Goal: Book appointment/travel/reservation

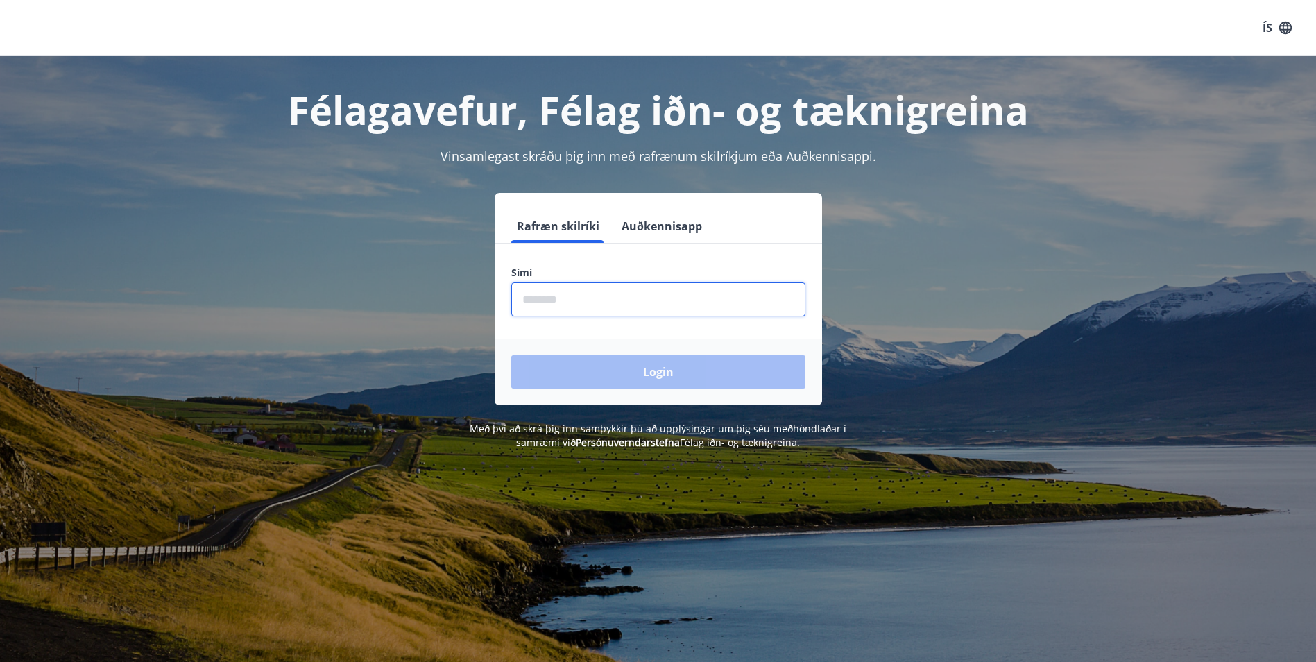
click at [603, 305] on input "phone" at bounding box center [658, 299] width 294 height 34
type input "********"
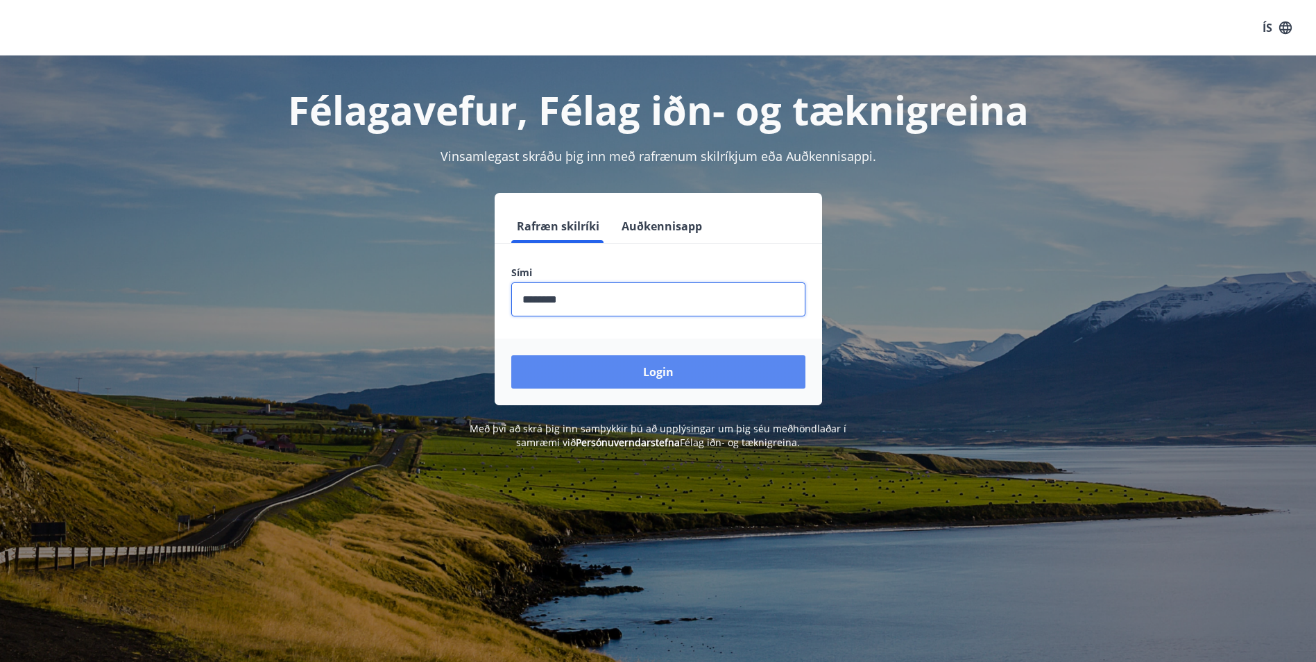
click at [628, 373] on button "Login" at bounding box center [658, 371] width 294 height 33
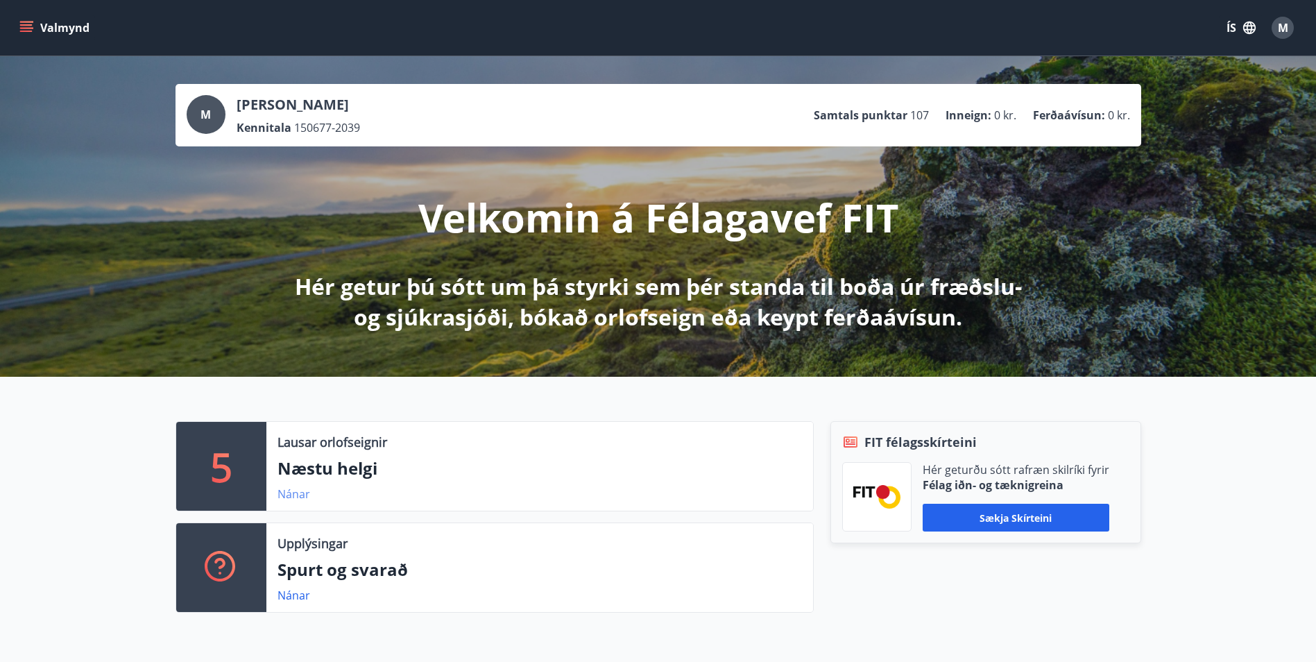
click at [289, 496] on link "Nánar" at bounding box center [293, 493] width 33 height 15
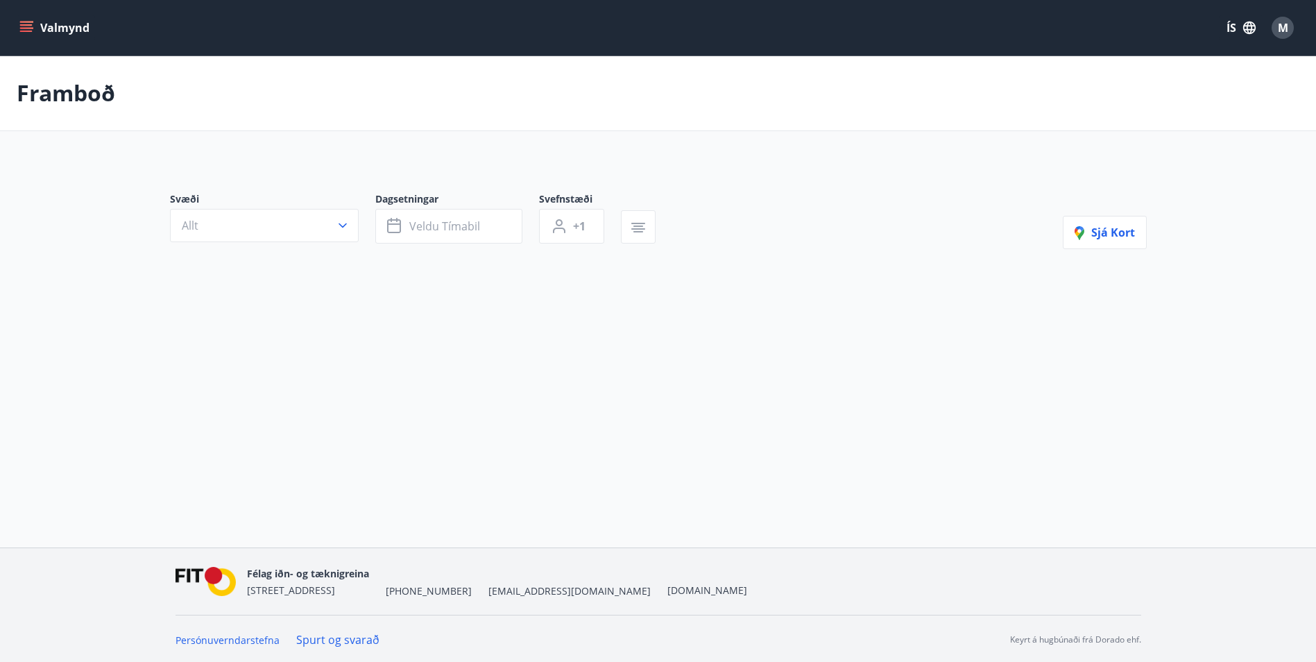
type input "*"
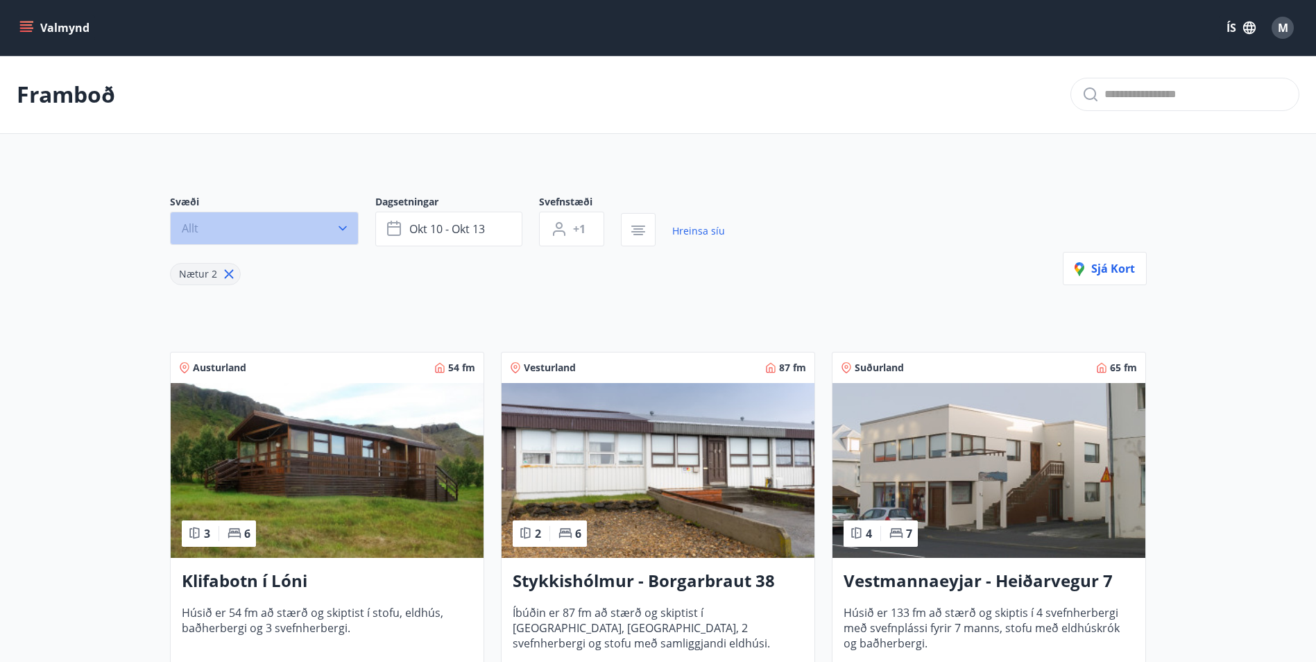
click at [329, 218] on button "Allt" at bounding box center [264, 228] width 189 height 33
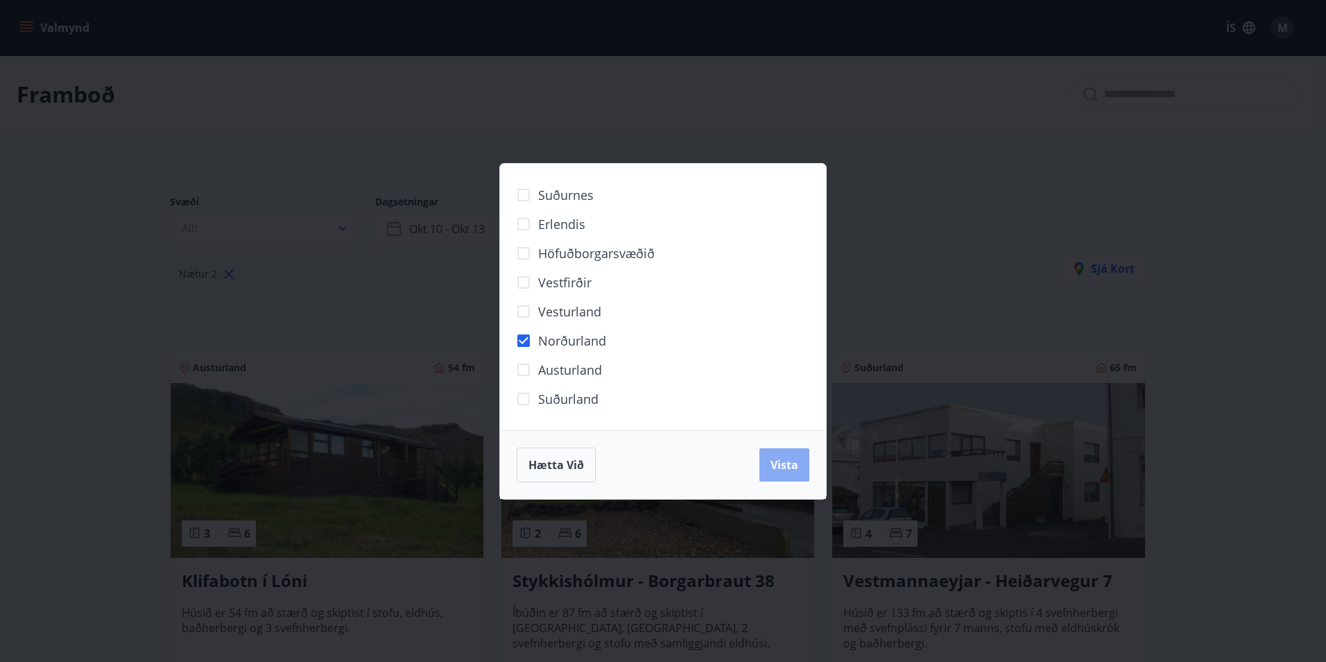
drag, startPoint x: 778, startPoint y: 460, endPoint x: 788, endPoint y: 459, distance: 9.7
click at [779, 460] on span "Vista" at bounding box center [785, 464] width 28 height 15
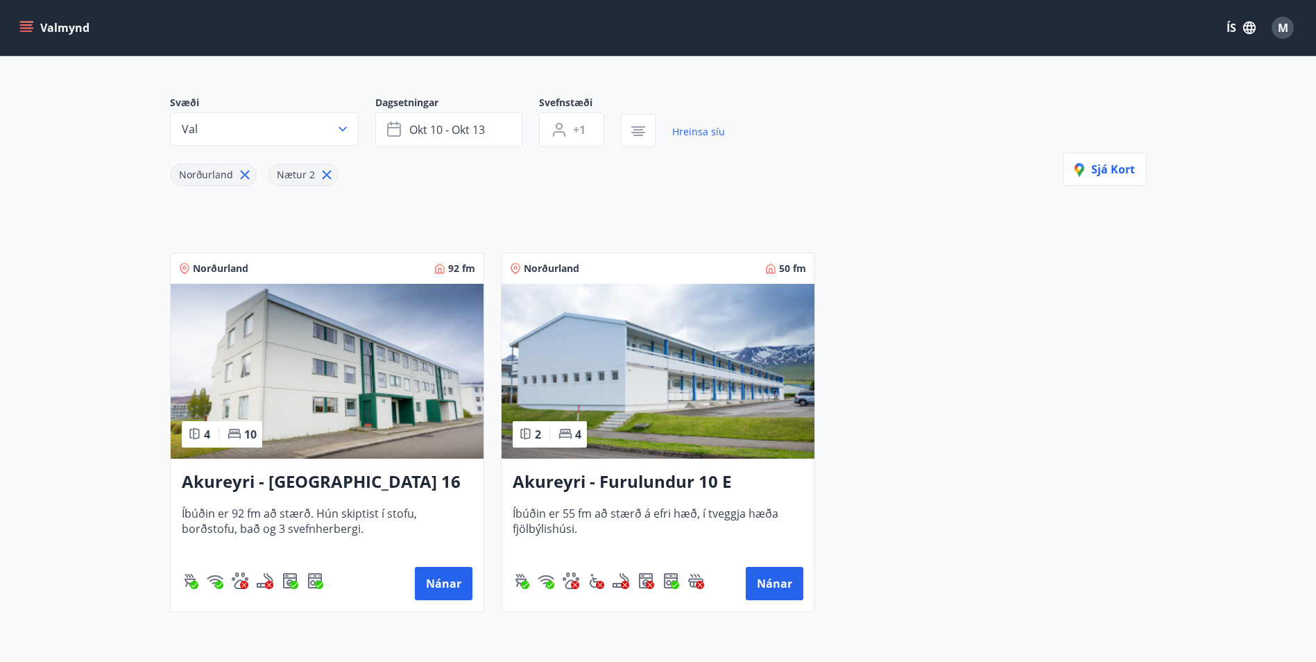
scroll to position [139, 0]
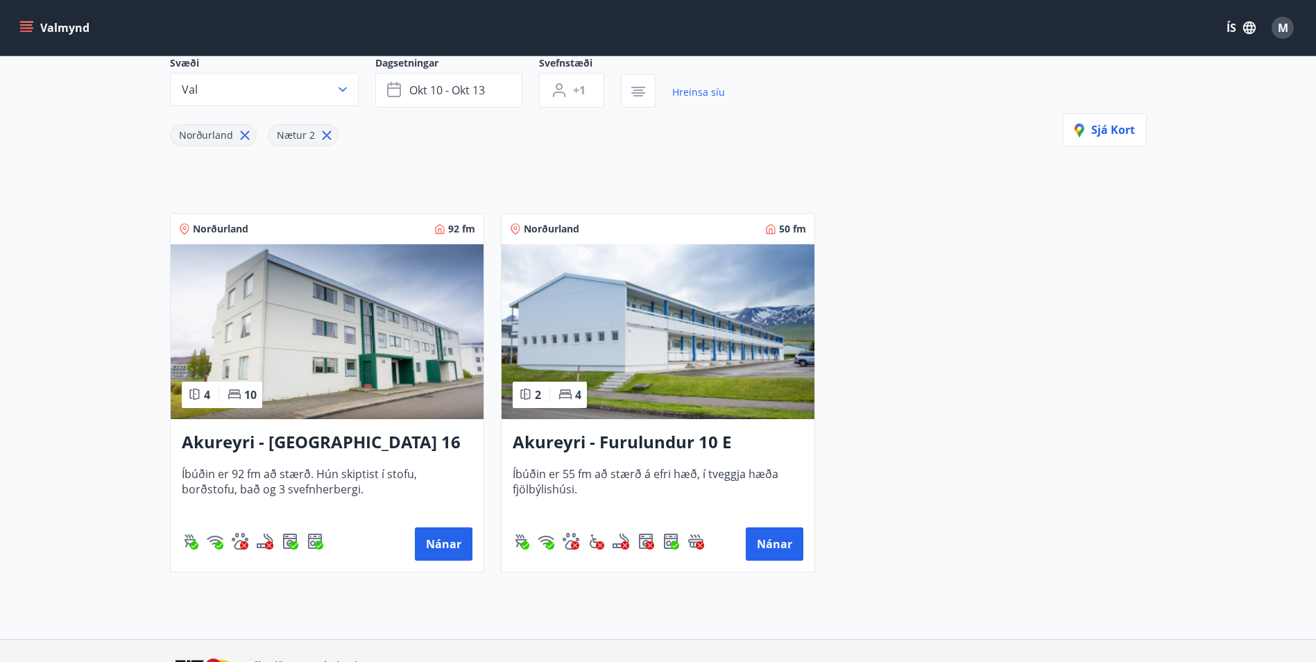
click at [362, 446] on h3 "Akureyri - [GEOGRAPHIC_DATA] 16 E" at bounding box center [327, 442] width 291 height 25
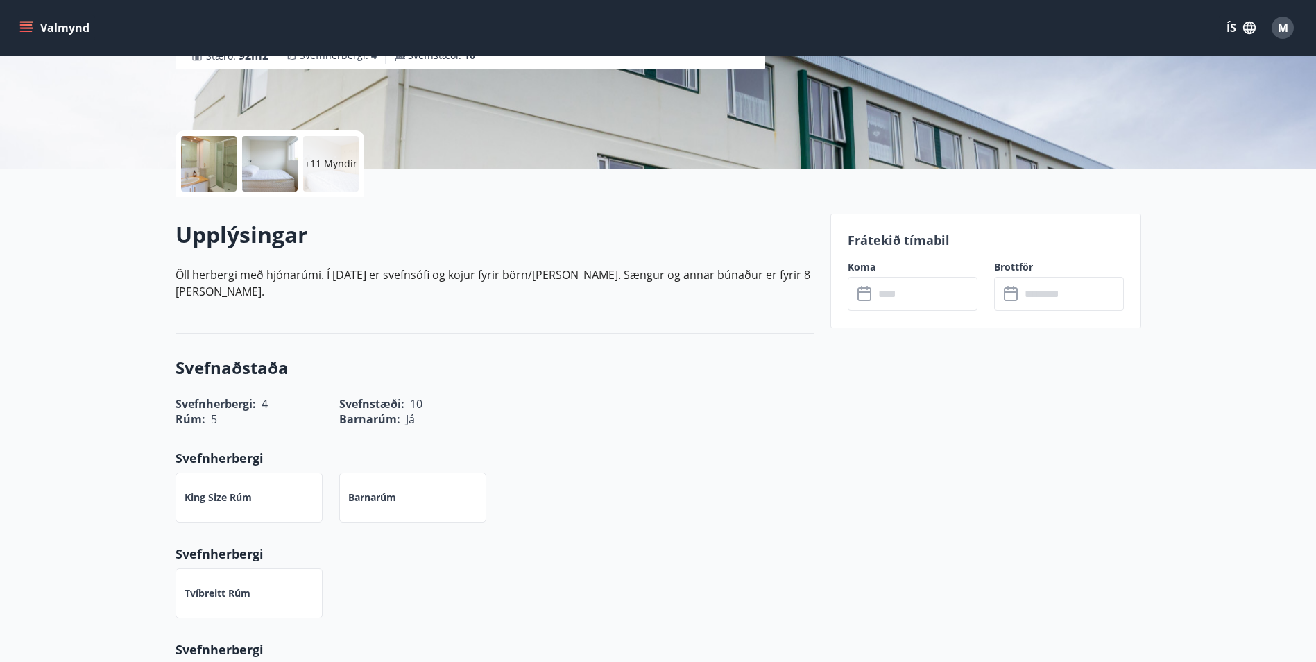
scroll to position [277, 0]
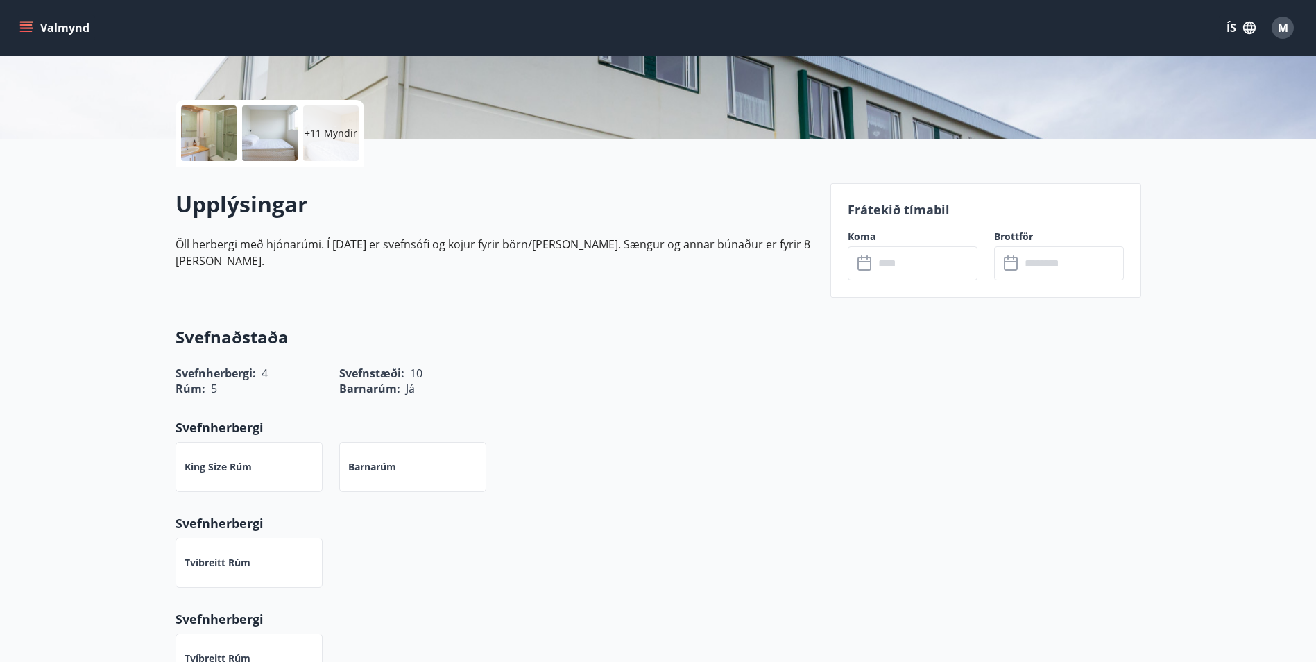
click at [897, 262] on input "text" at bounding box center [925, 263] width 103 height 34
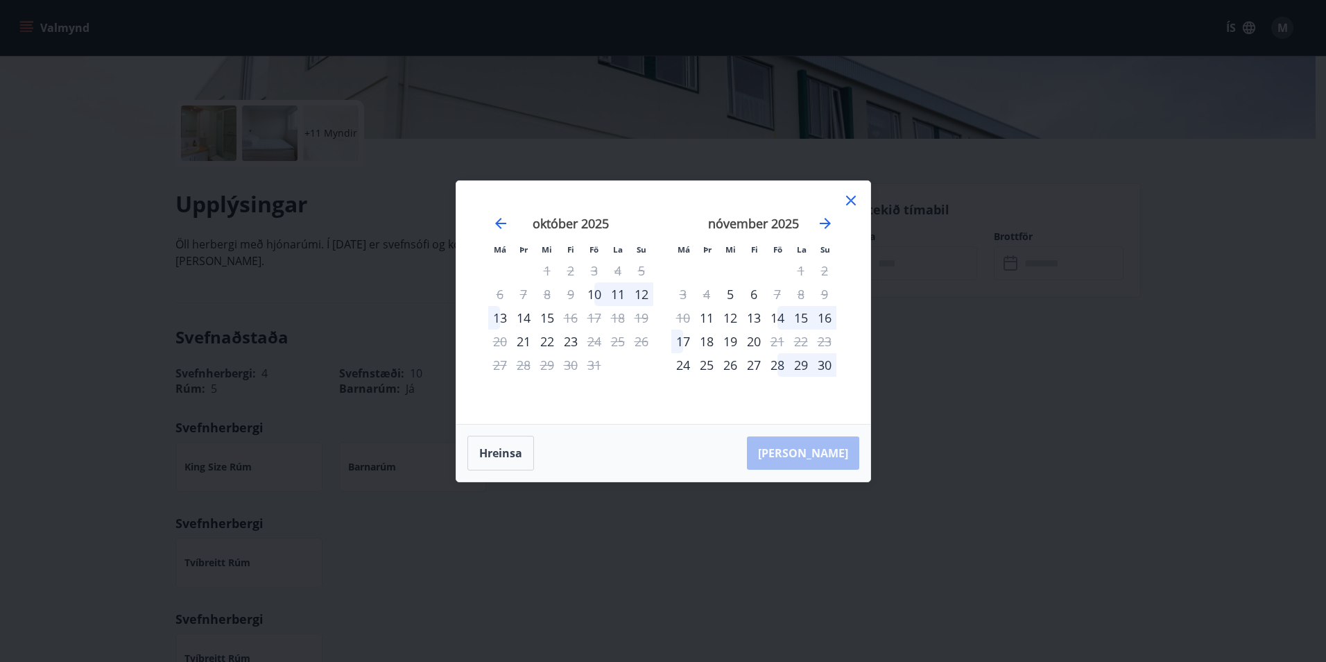
click at [848, 203] on icon at bounding box center [851, 201] width 10 height 10
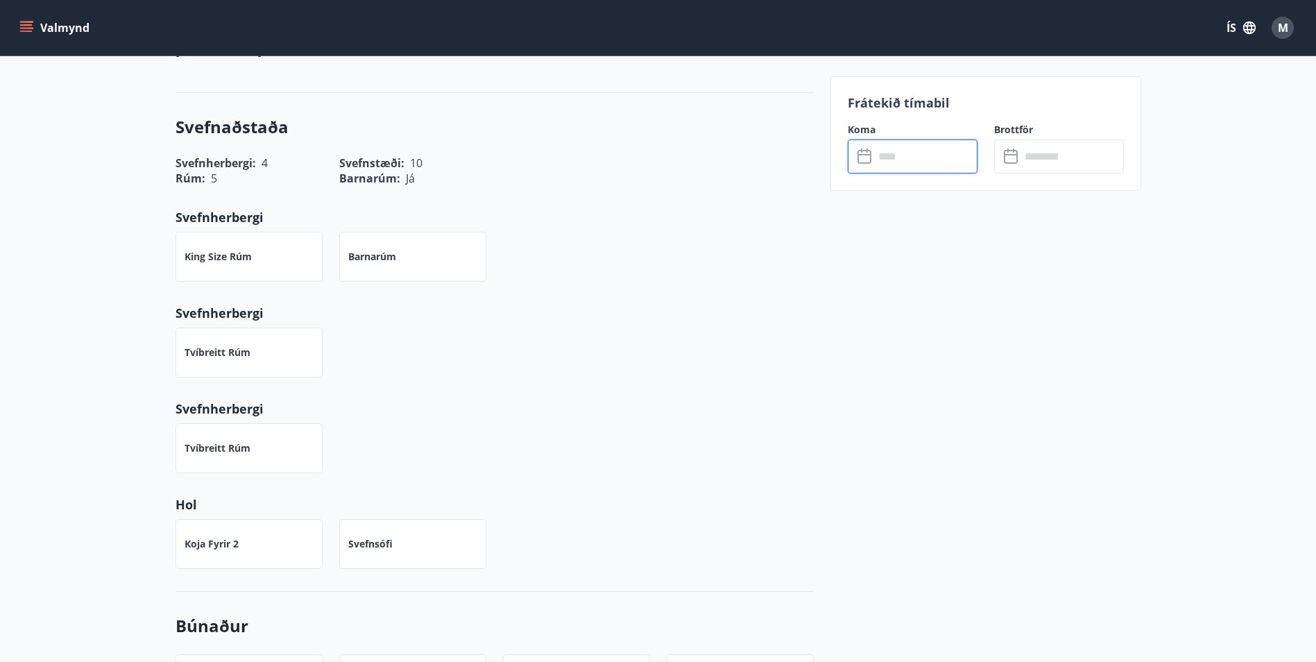
scroll to position [486, 0]
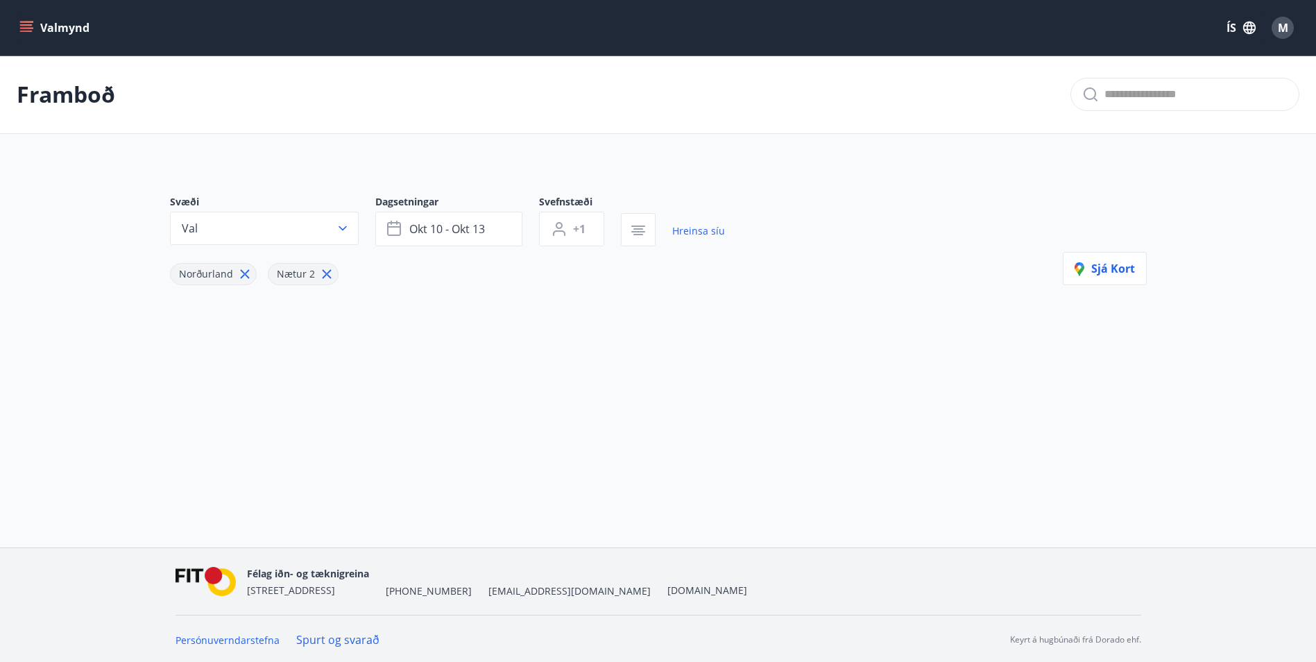
type input "*"
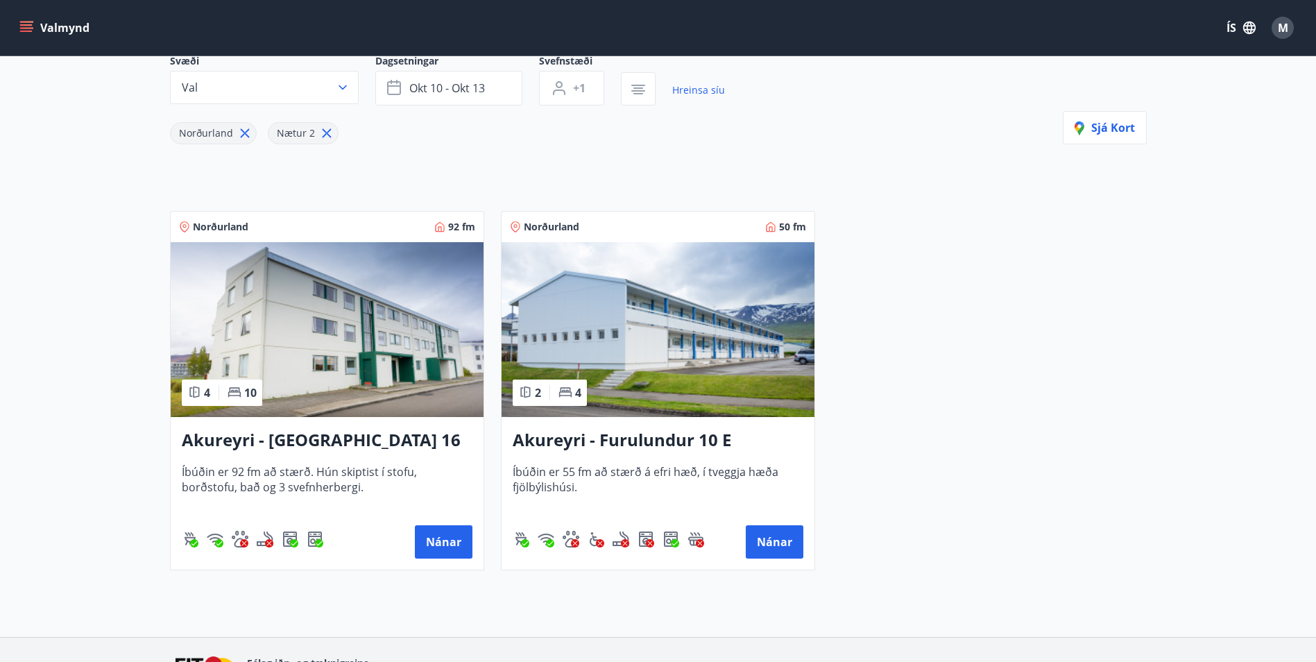
click at [639, 434] on h3 "Akureyri - Furulundur 10 E" at bounding box center [658, 440] width 291 height 25
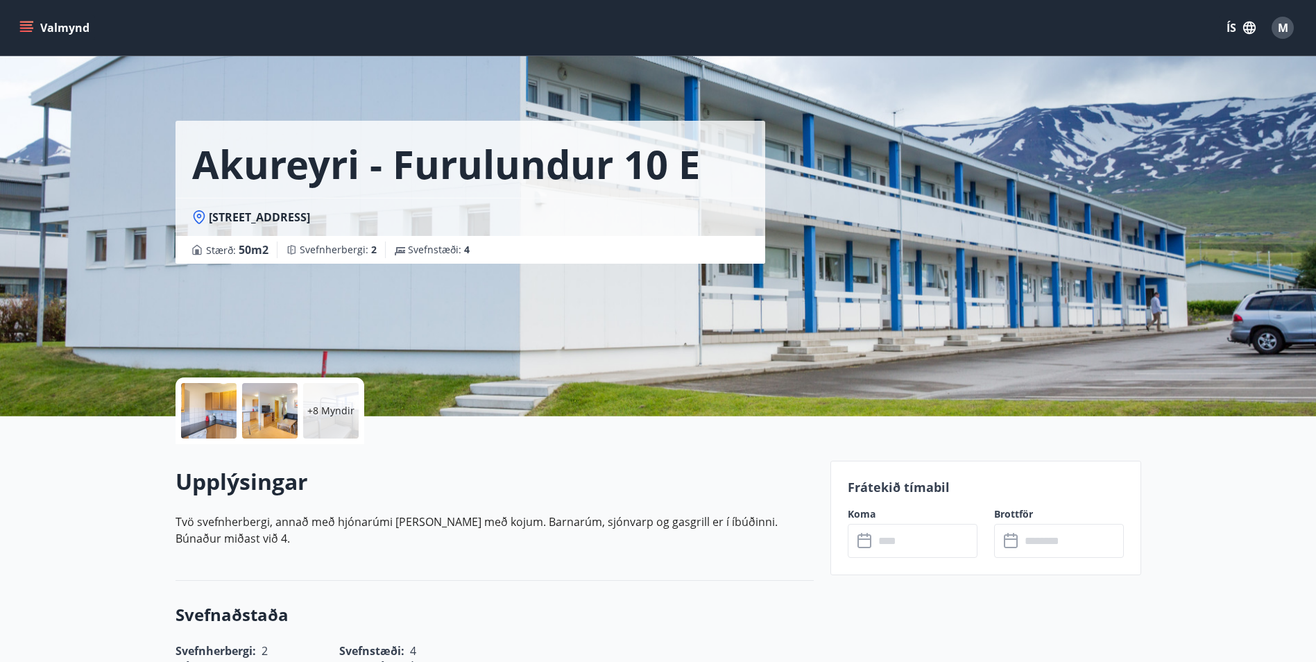
click at [902, 547] on input "text" at bounding box center [925, 541] width 103 height 34
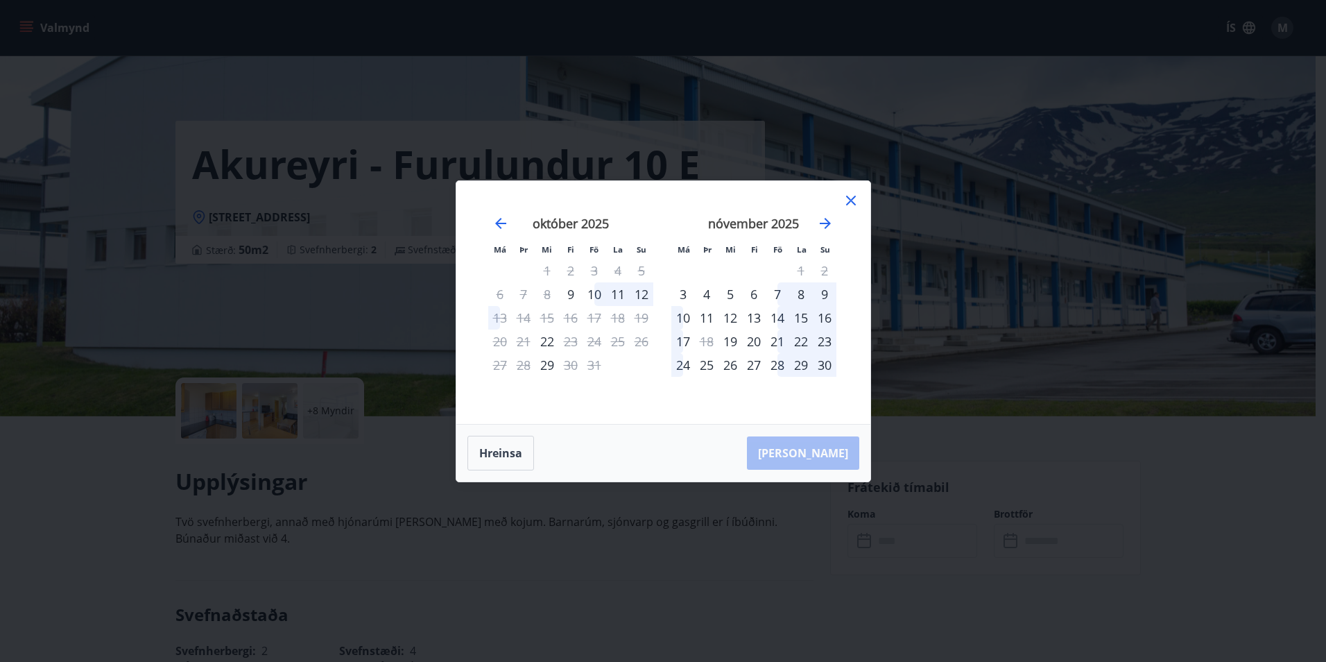
click at [853, 196] on icon at bounding box center [851, 200] width 17 height 17
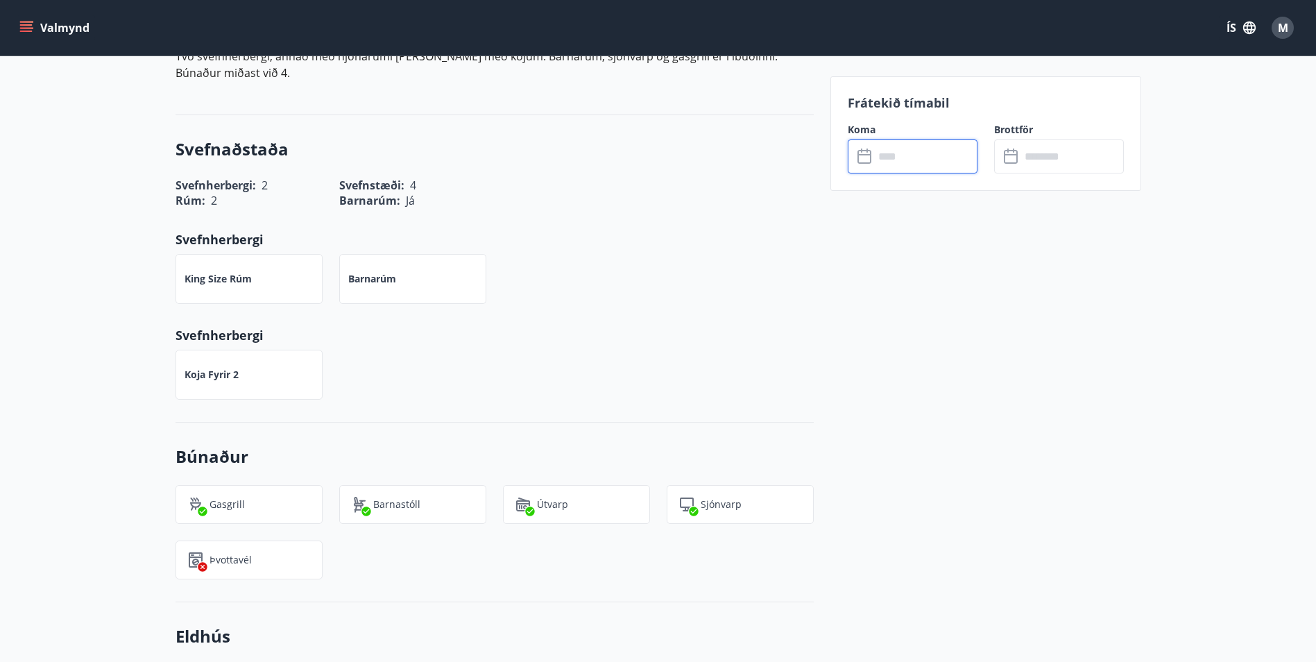
scroll to position [208, 0]
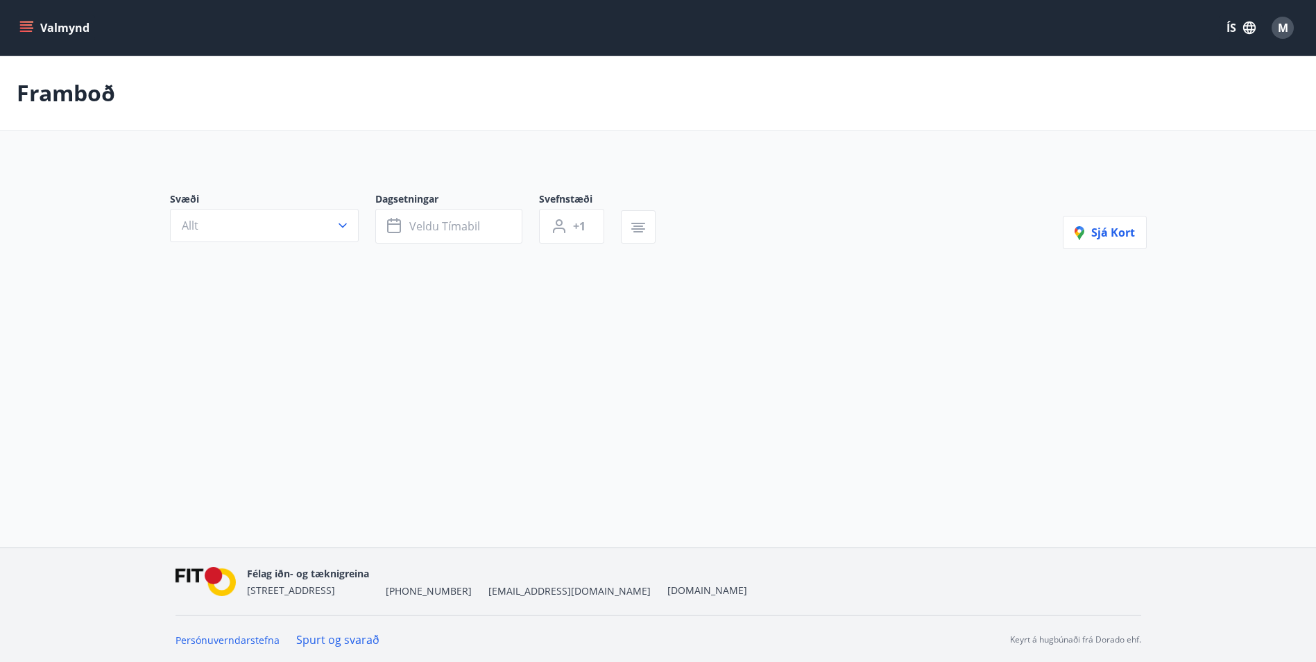
type input "*"
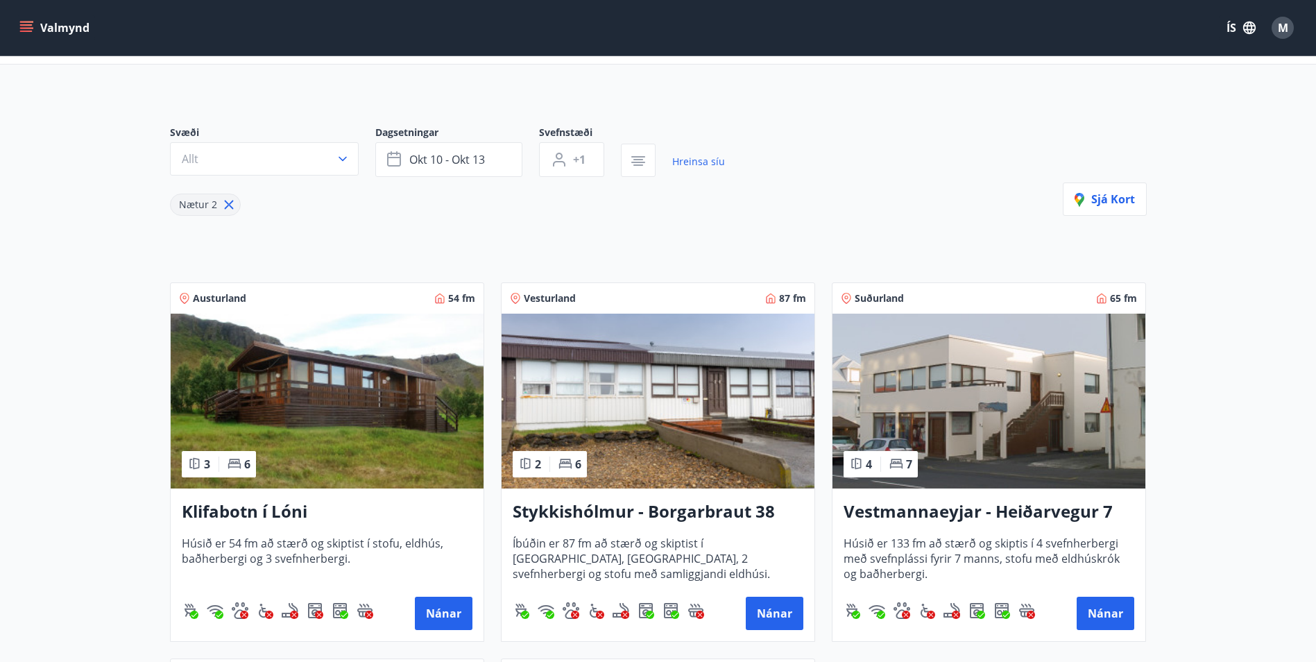
scroll to position [53, 0]
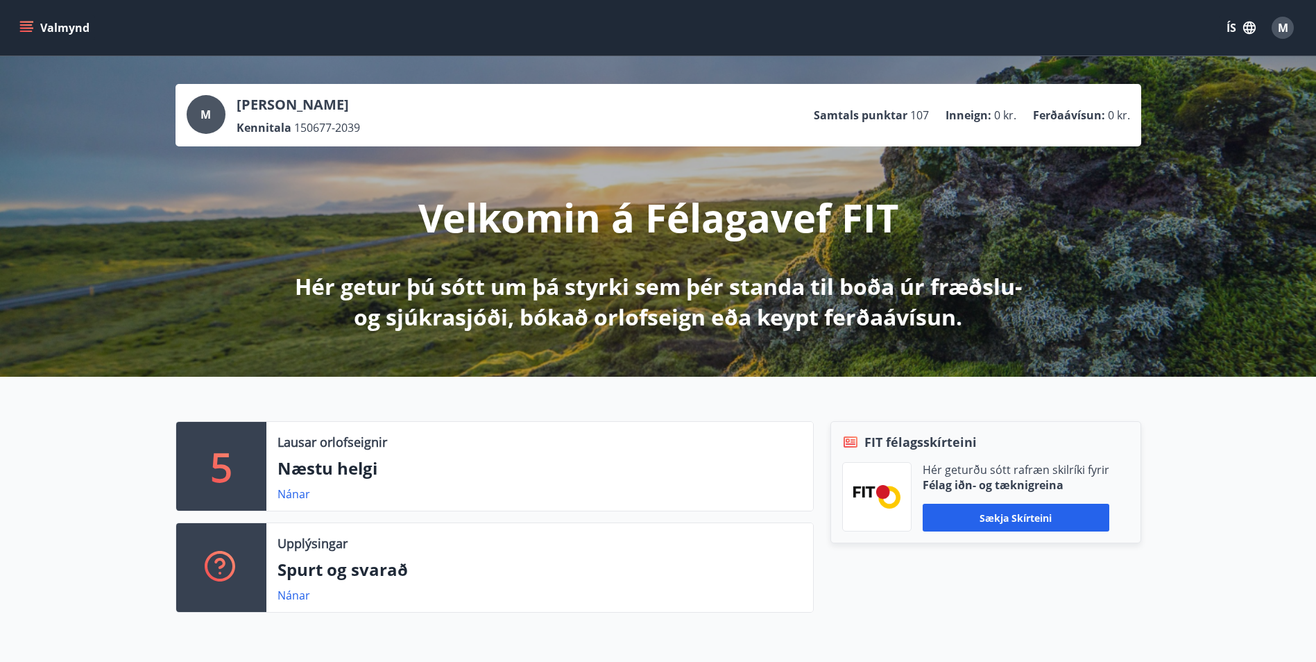
click at [33, 19] on button "Valmynd" at bounding box center [56, 27] width 78 height 25
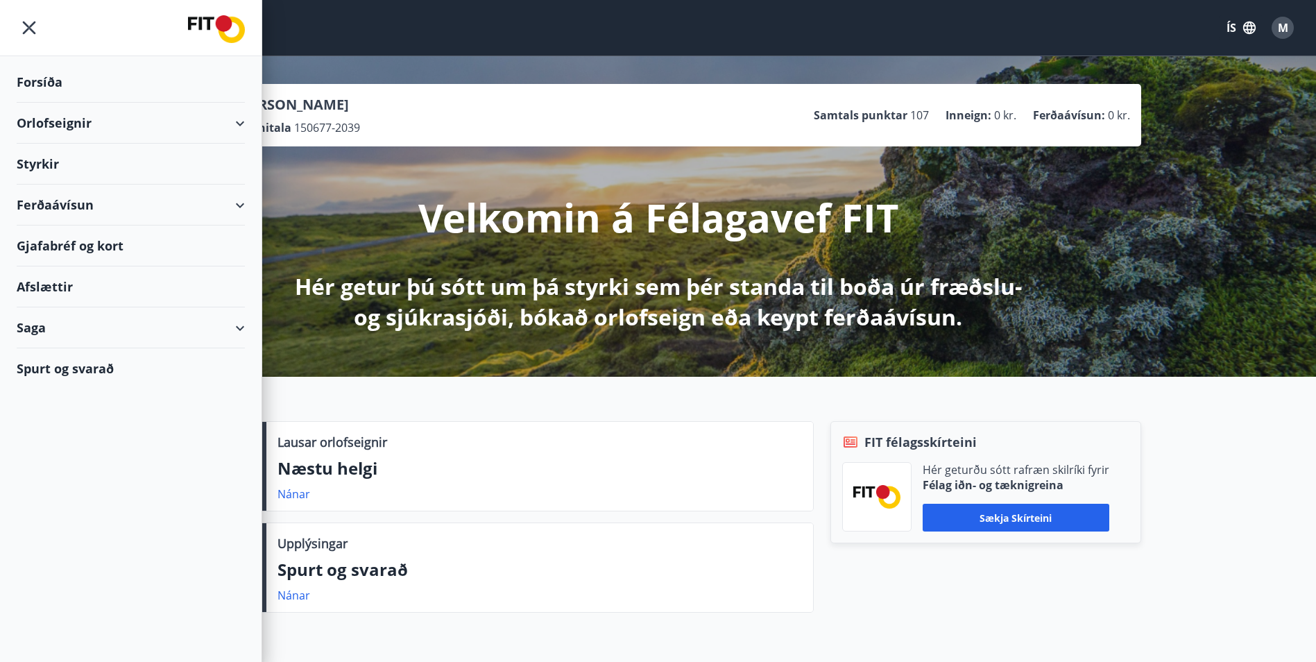
click at [98, 119] on div "Orlofseignir" at bounding box center [131, 123] width 228 height 41
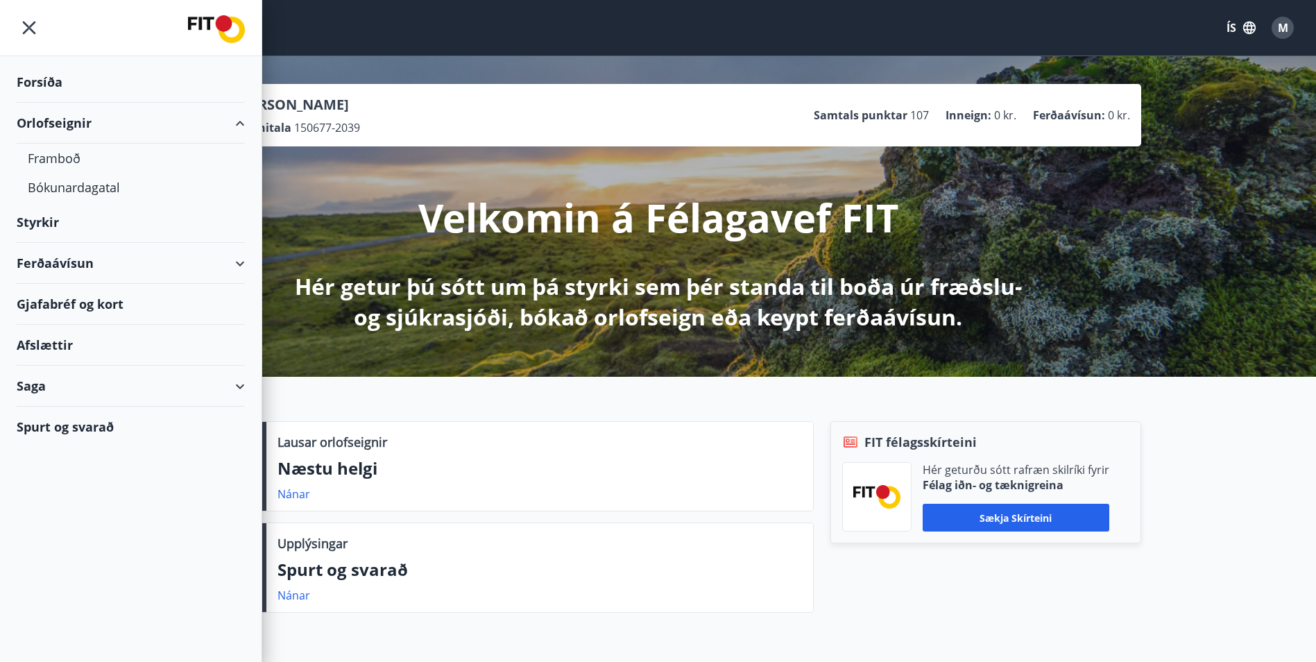
click at [238, 119] on div "Orlofseignir" at bounding box center [131, 123] width 228 height 41
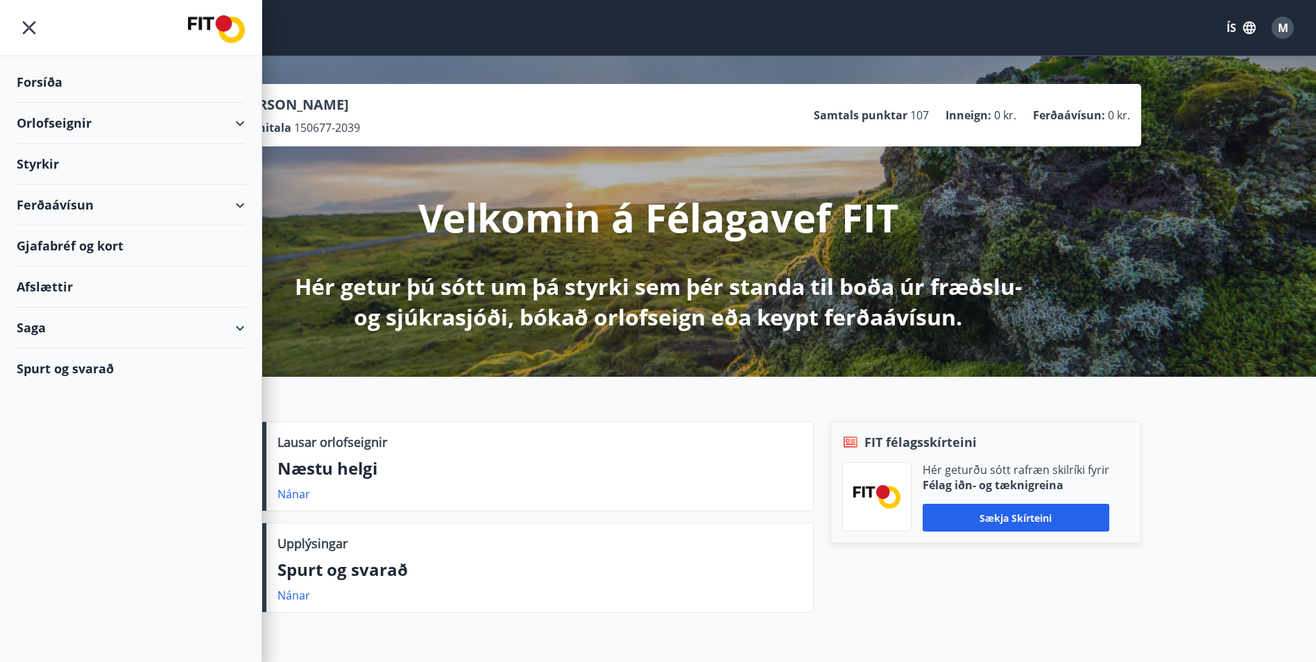
click at [240, 201] on div "Ferðaávísun" at bounding box center [131, 204] width 228 height 41
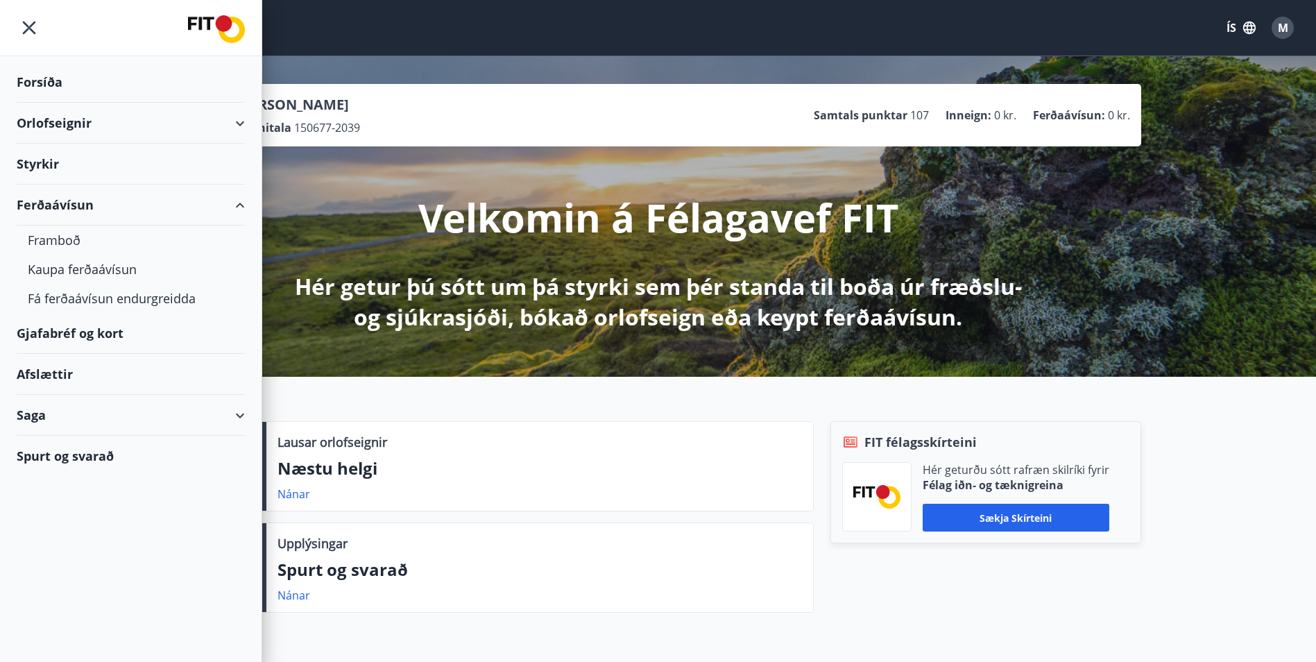
click at [240, 201] on div "Ferðaávísun" at bounding box center [131, 204] width 228 height 41
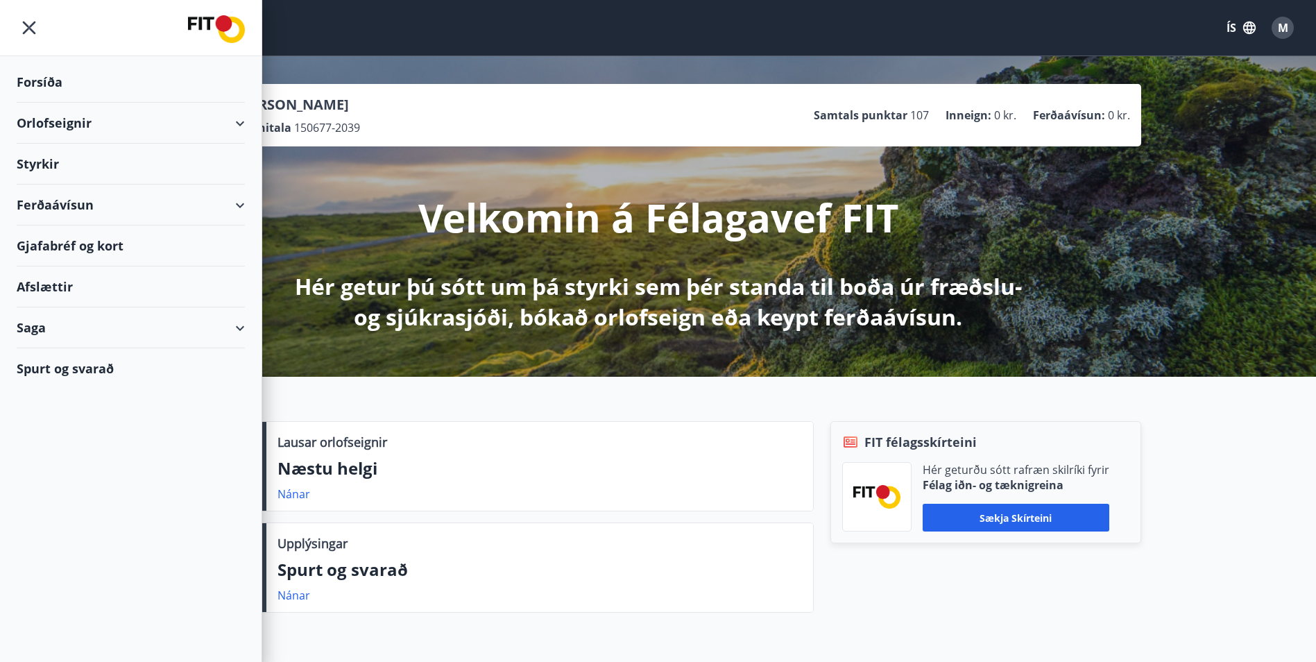
click at [227, 126] on div "Orlofseignir" at bounding box center [131, 123] width 228 height 41
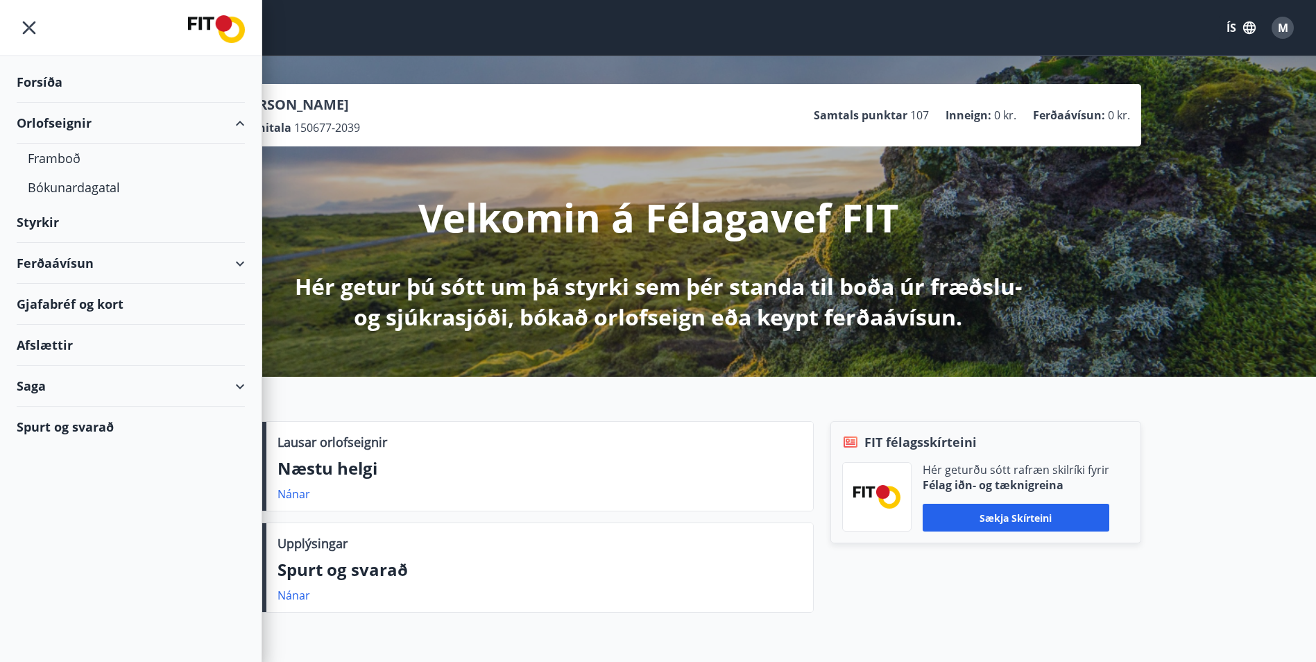
click at [234, 123] on div "Orlofseignir" at bounding box center [131, 123] width 228 height 41
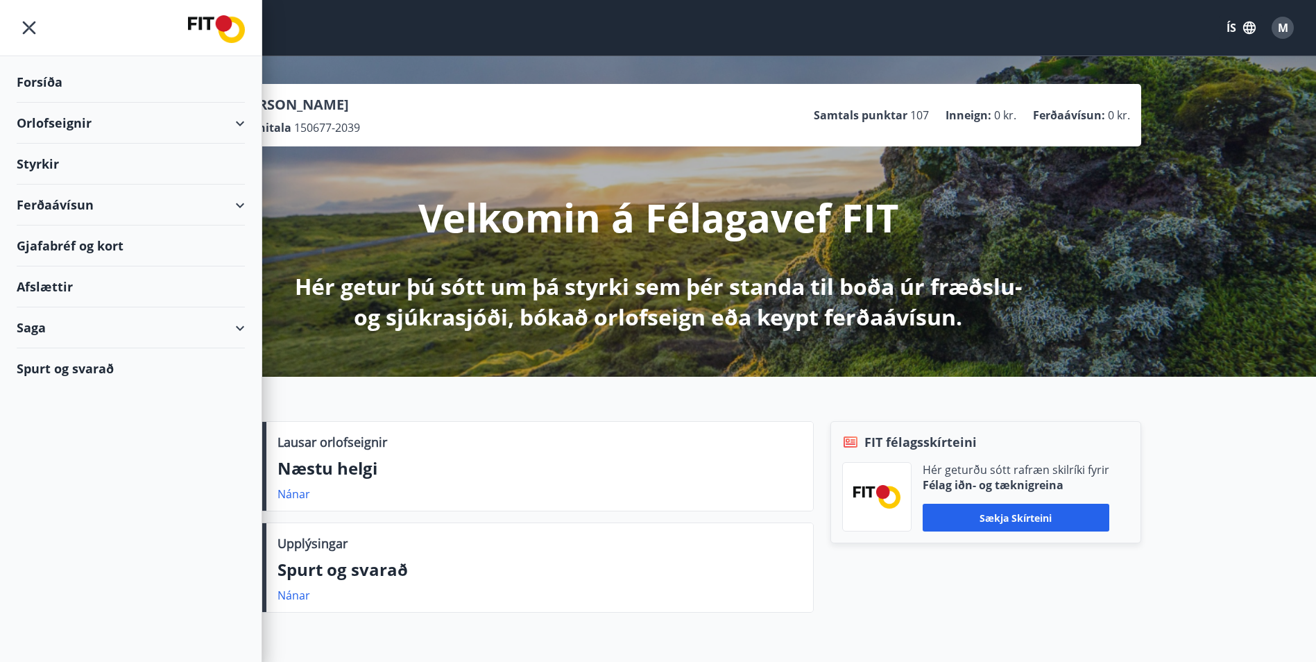
click at [139, 507] on div "Forsíða Orlofseignir Styrkir Ferðaávísun Gjafabréf og kort Afslættir Saga Spurt…" at bounding box center [131, 331] width 262 height 662
click at [242, 123] on div "Orlofseignir" at bounding box center [131, 123] width 228 height 41
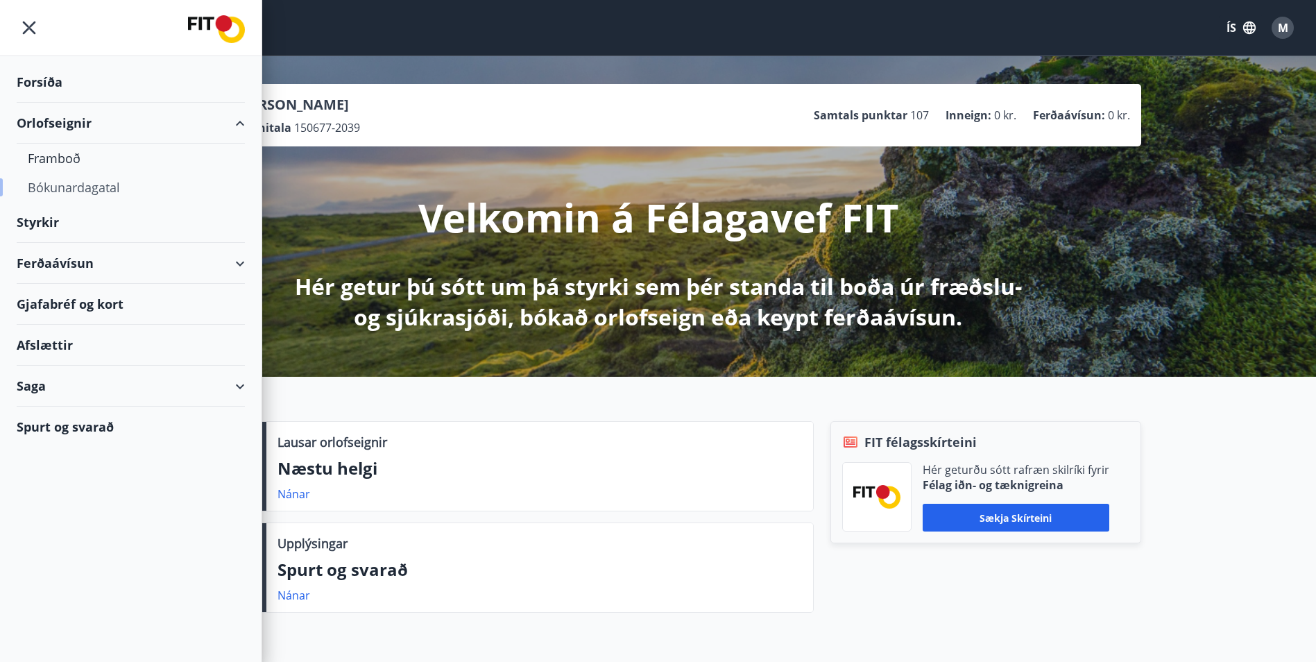
click at [108, 192] on div "Bókunardagatal" at bounding box center [131, 187] width 206 height 29
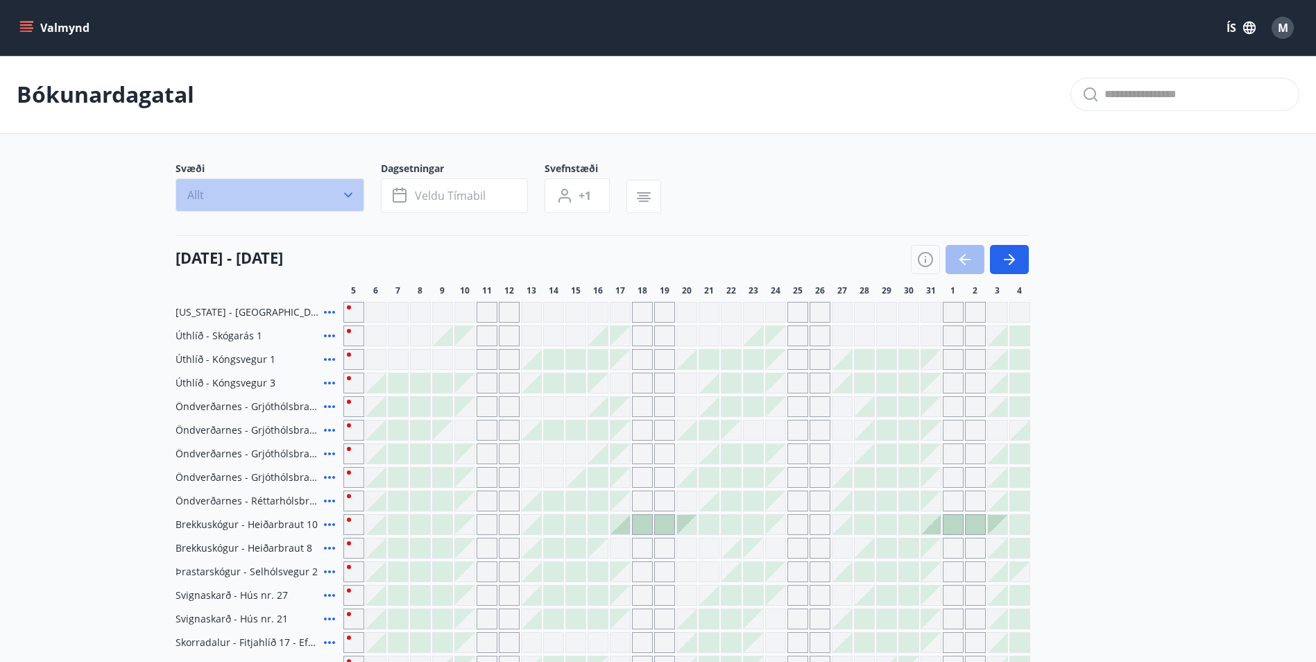
click at [353, 196] on icon "button" at bounding box center [348, 195] width 14 height 14
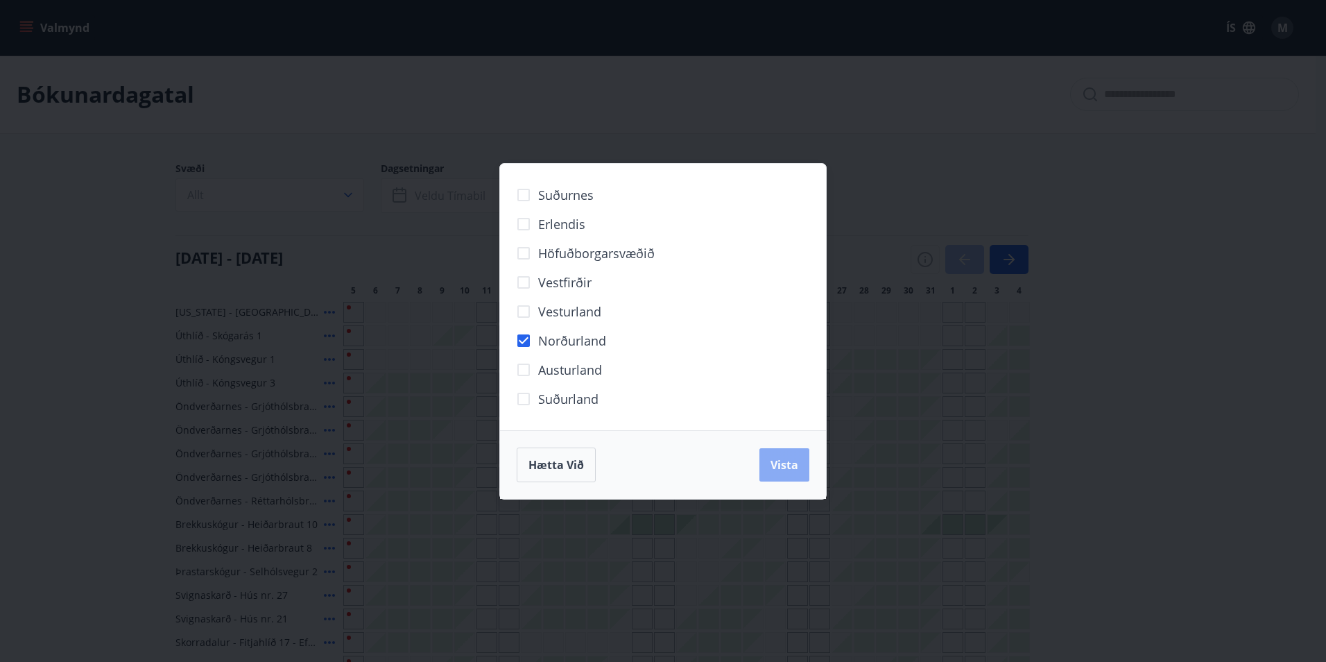
click at [777, 462] on span "Vista" at bounding box center [785, 464] width 28 height 15
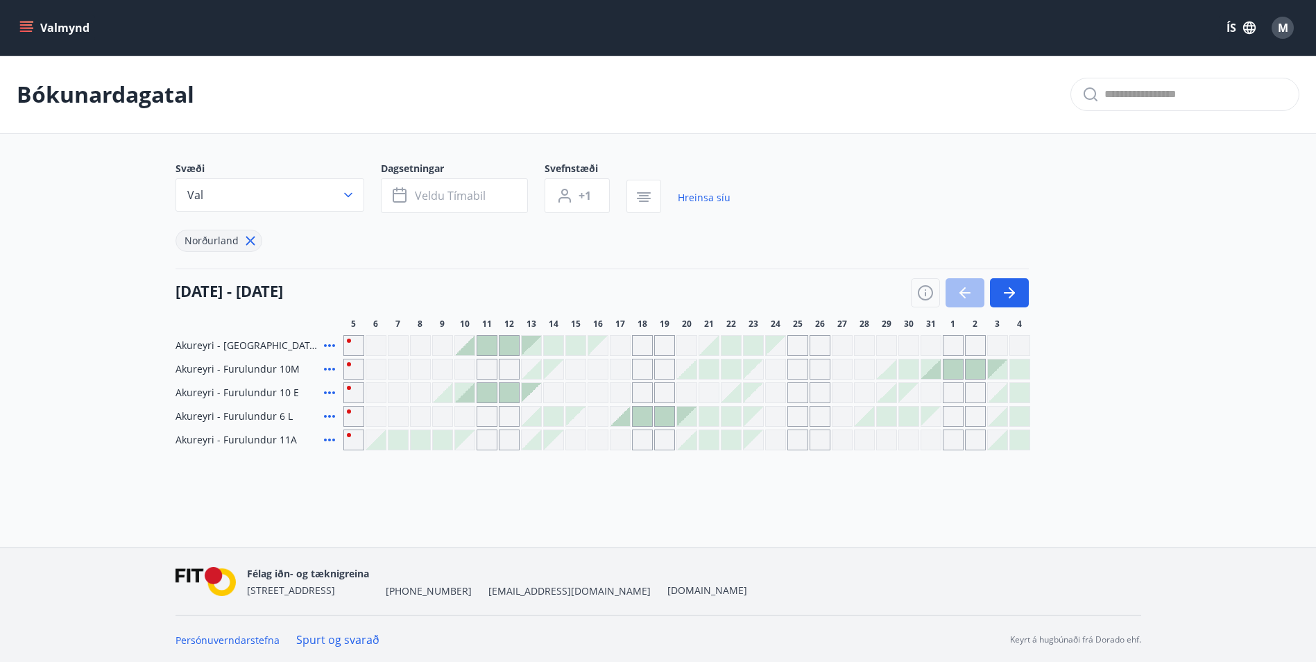
click at [619, 345] on div "Gráir dagar eru ekki bókanlegir" at bounding box center [620, 345] width 21 height 21
click at [620, 421] on div at bounding box center [619, 415] width 19 height 19
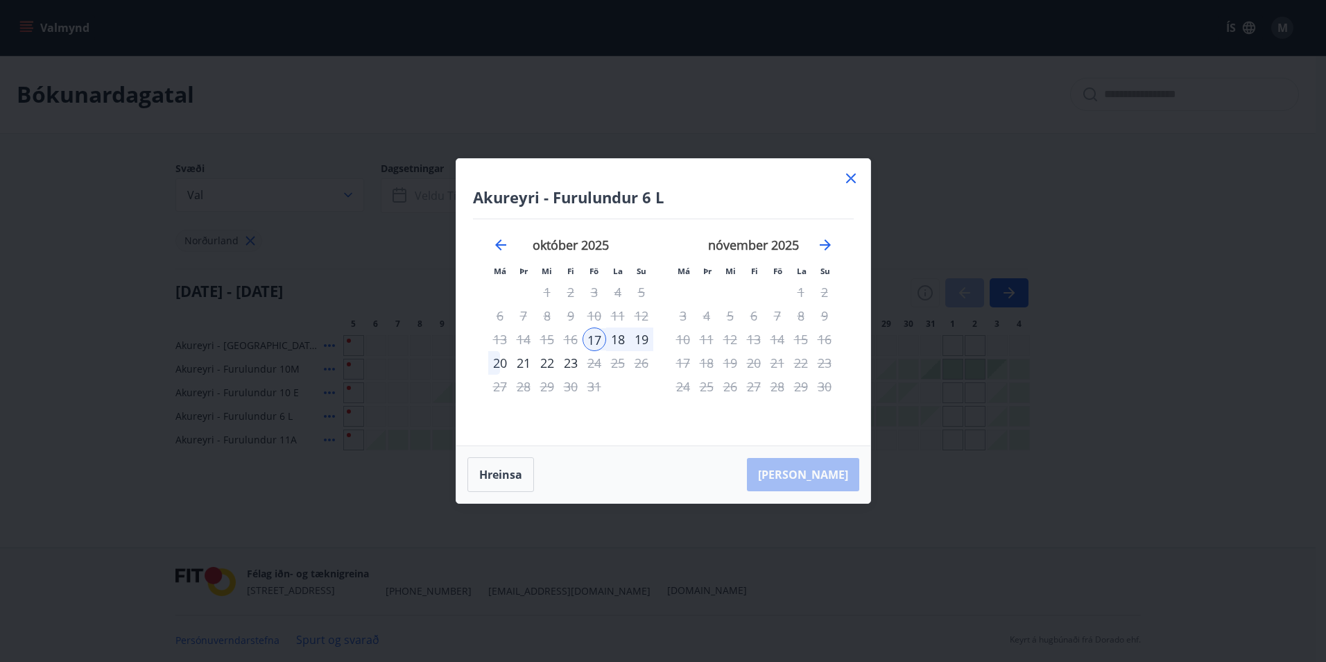
click at [849, 178] on icon at bounding box center [851, 178] width 17 height 17
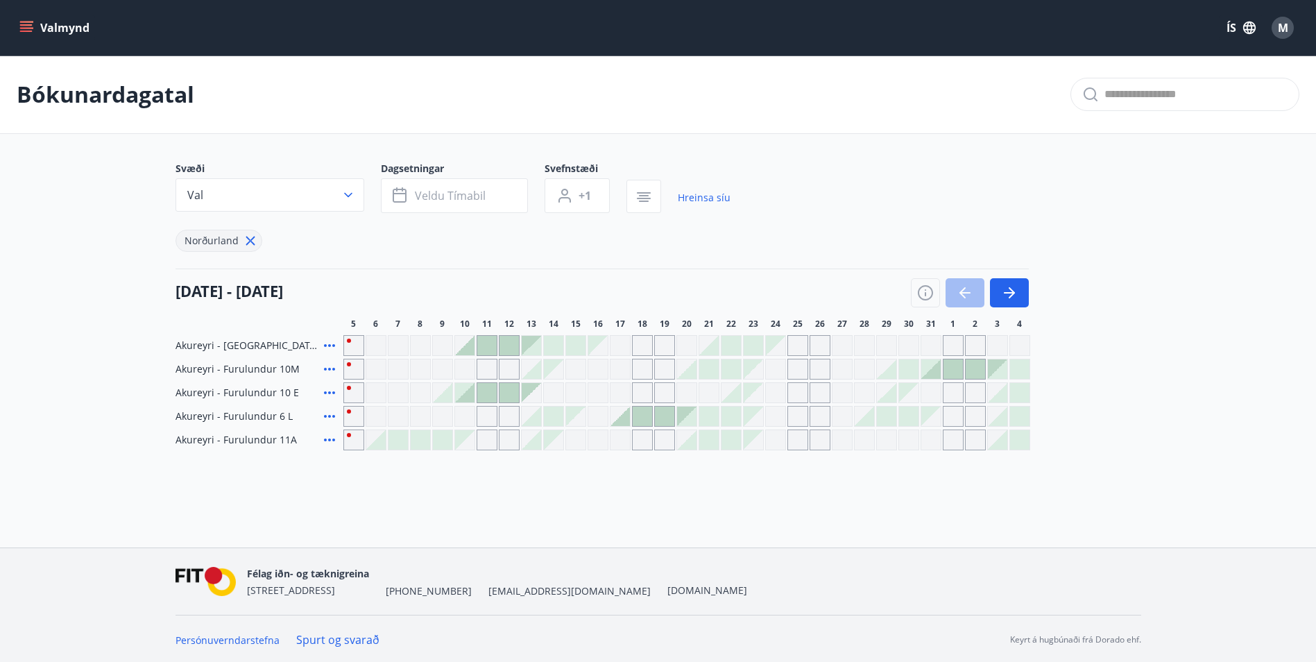
click at [328, 420] on icon at bounding box center [329, 416] width 17 height 17
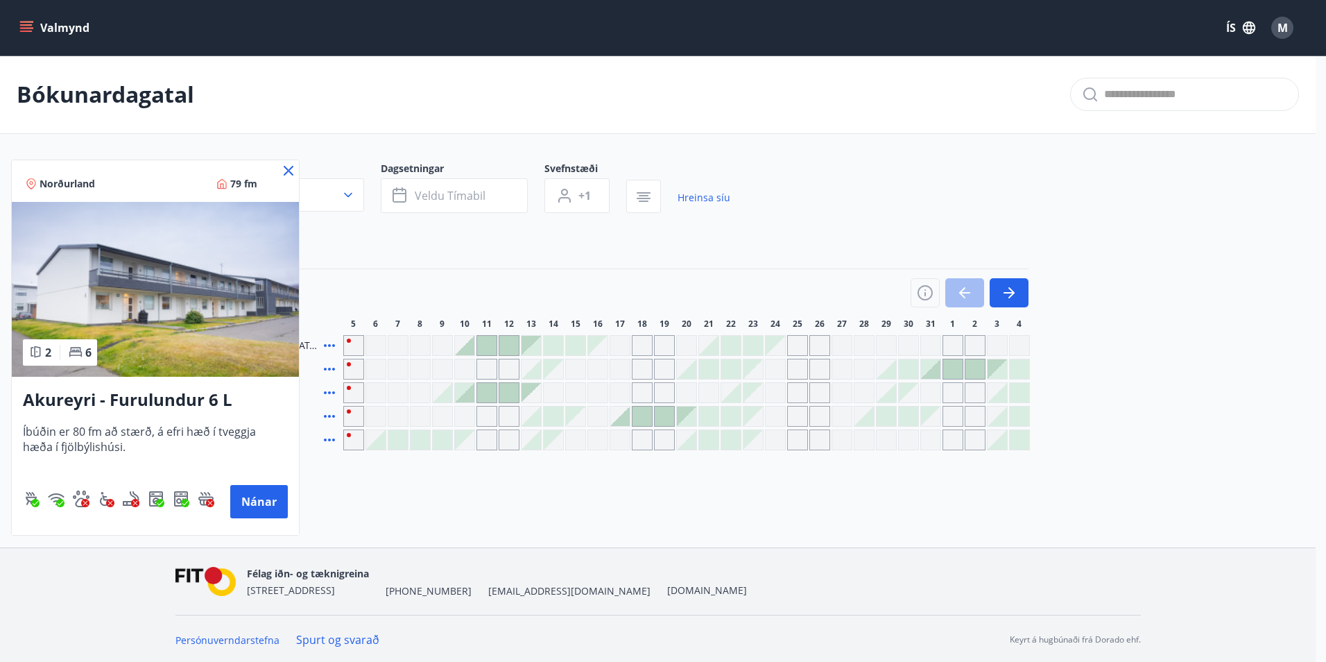
click at [290, 164] on icon at bounding box center [288, 170] width 17 height 17
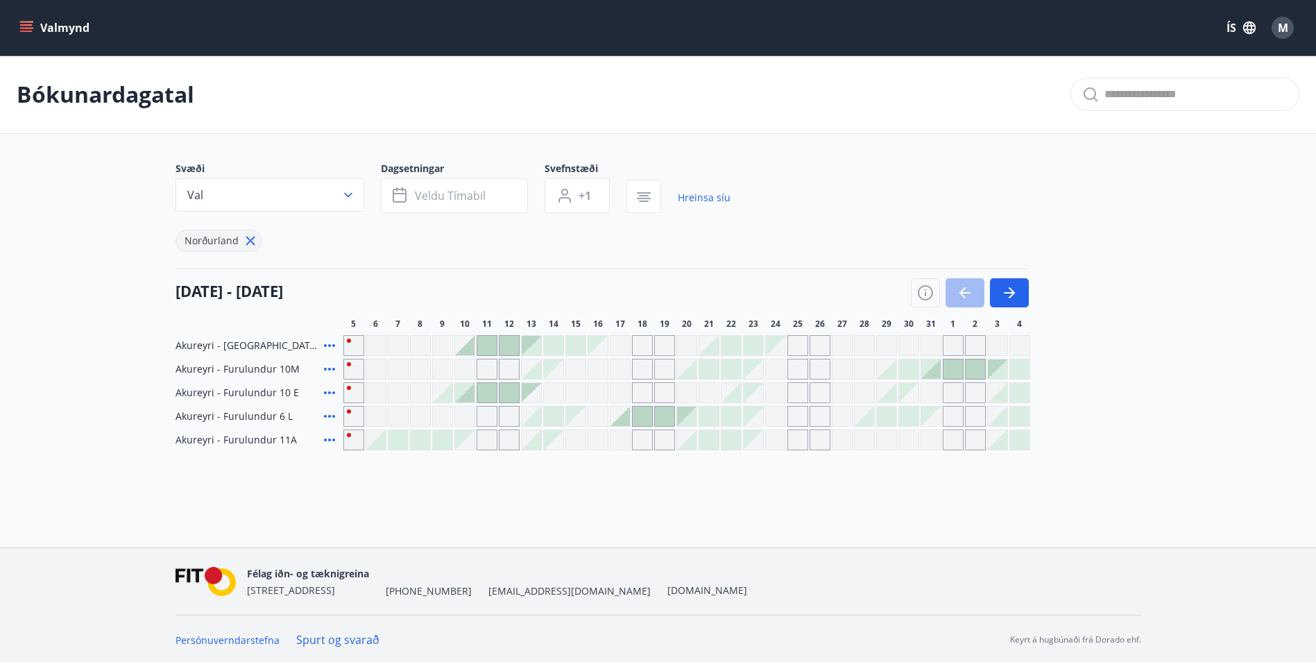
click at [625, 420] on div at bounding box center [619, 415] width 19 height 19
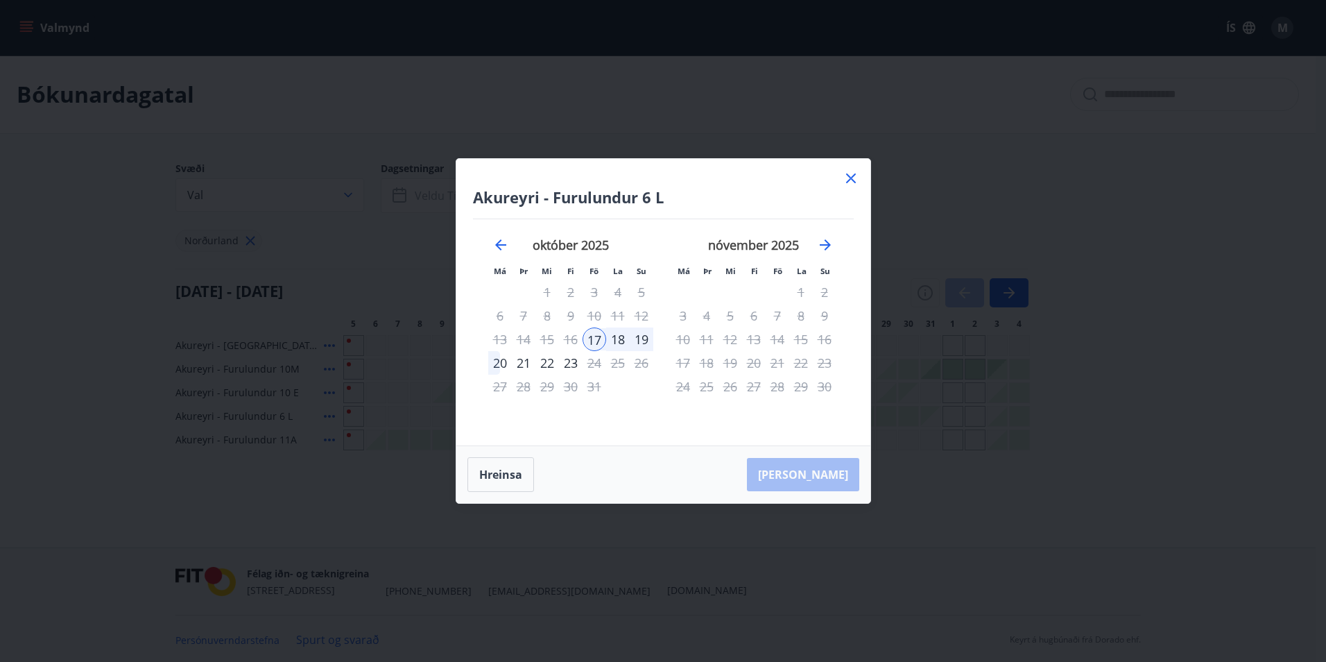
click at [495, 363] on div "20" at bounding box center [500, 363] width 24 height 24
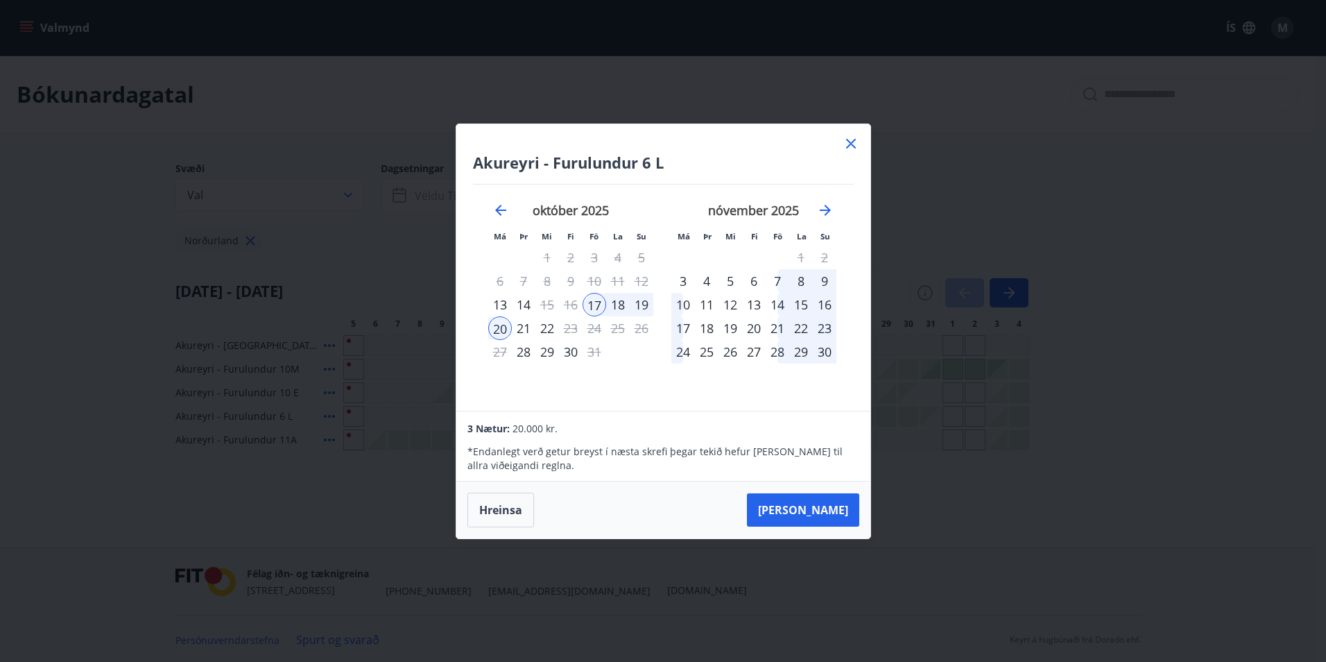
click at [847, 146] on icon at bounding box center [851, 144] width 10 height 10
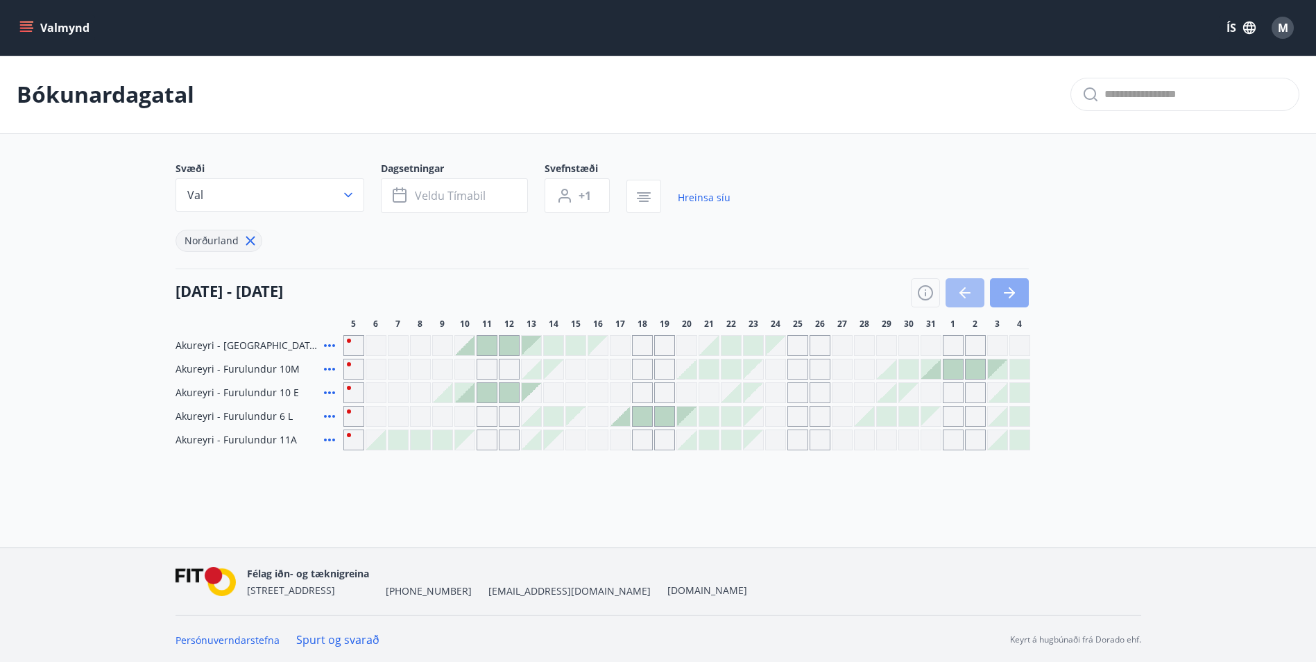
click at [1013, 288] on icon "button" at bounding box center [1009, 292] width 17 height 17
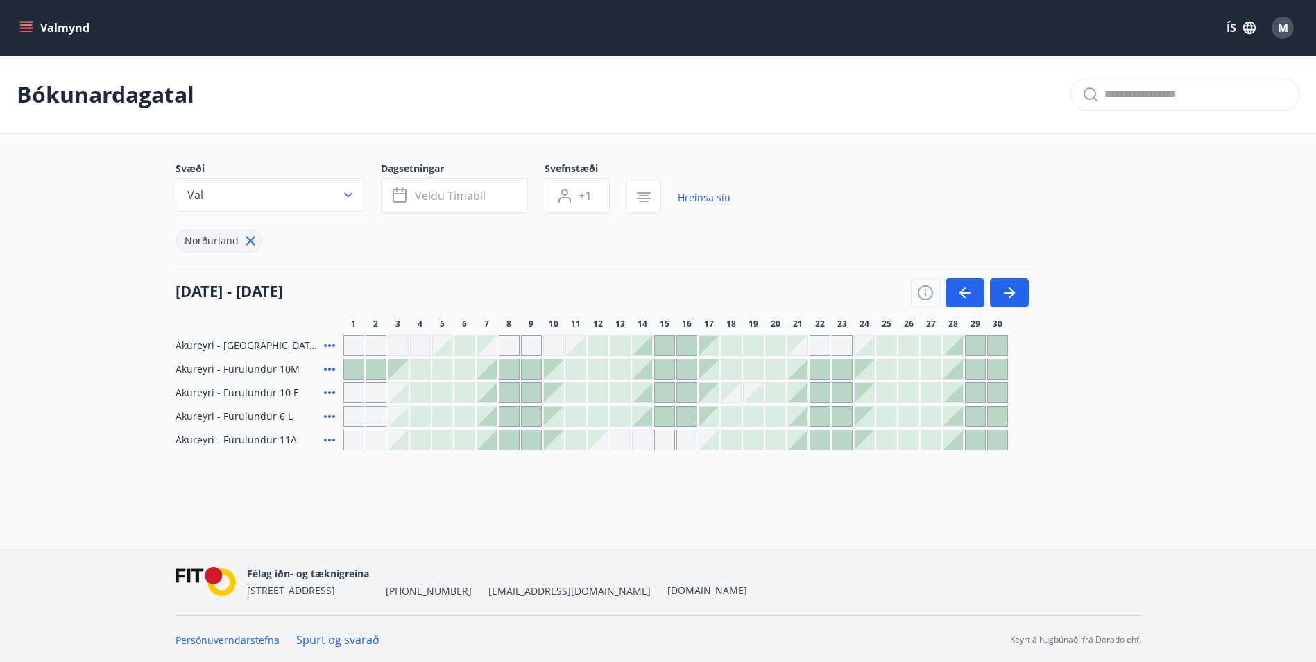
click at [487, 370] on div at bounding box center [486, 368] width 19 height 19
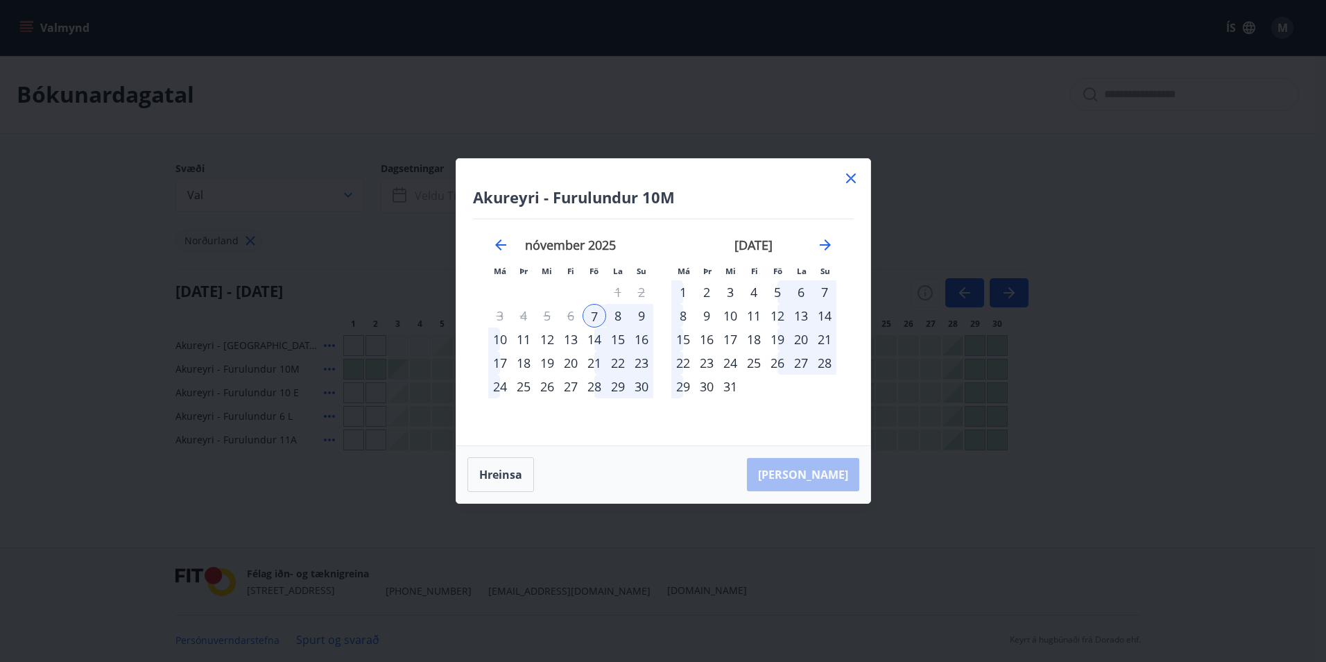
click at [642, 318] on div "9" at bounding box center [642, 316] width 24 height 24
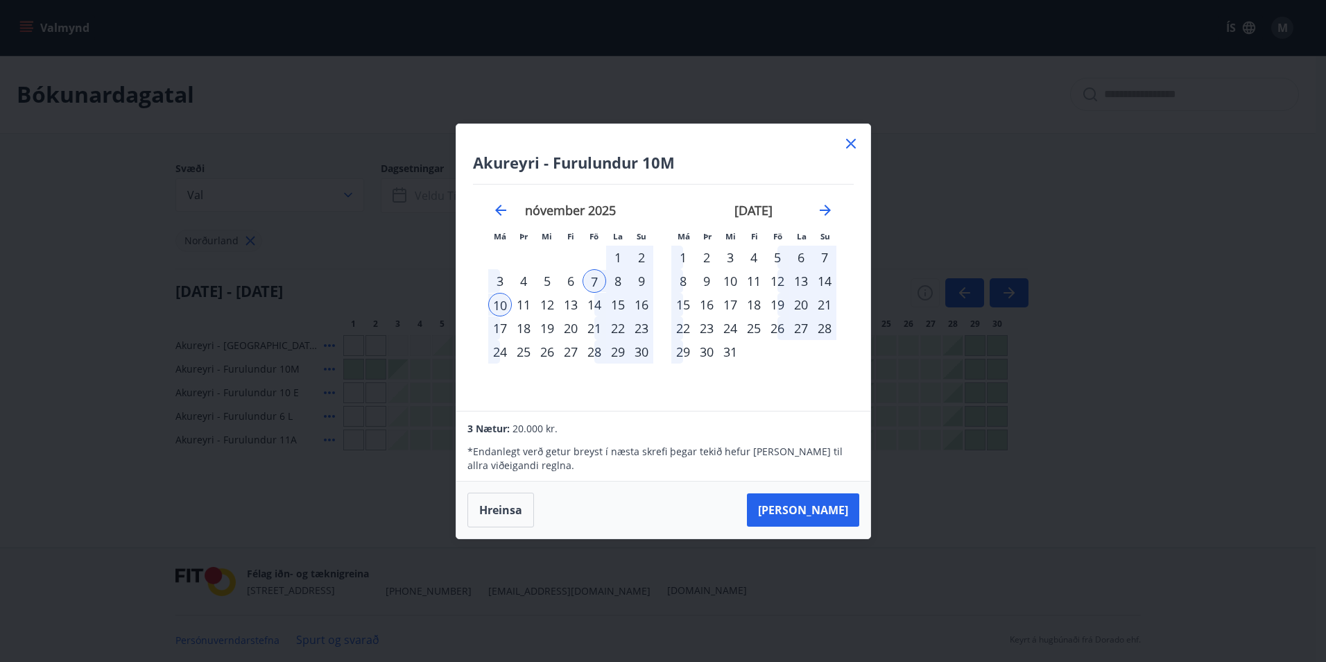
click at [636, 272] on div "9" at bounding box center [642, 281] width 24 height 24
click at [636, 280] on div "9" at bounding box center [642, 281] width 24 height 24
click at [504, 301] on div "10" at bounding box center [500, 305] width 24 height 24
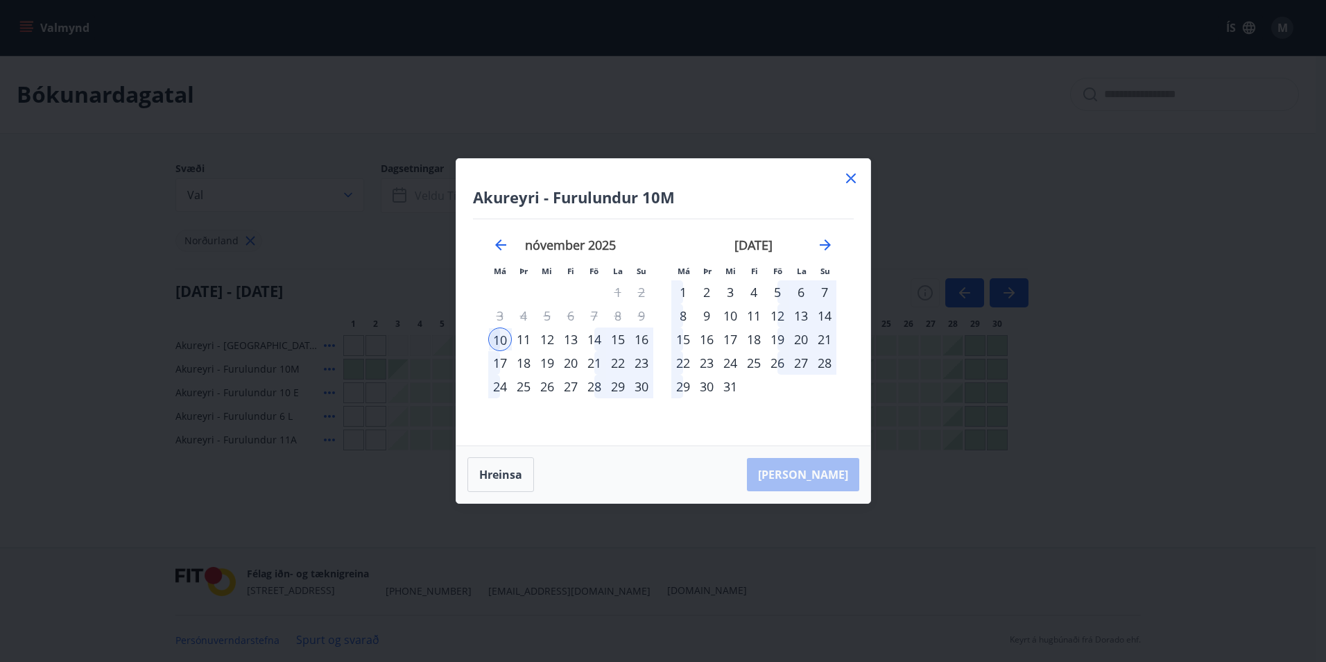
click at [598, 334] on div "14" at bounding box center [595, 339] width 24 height 24
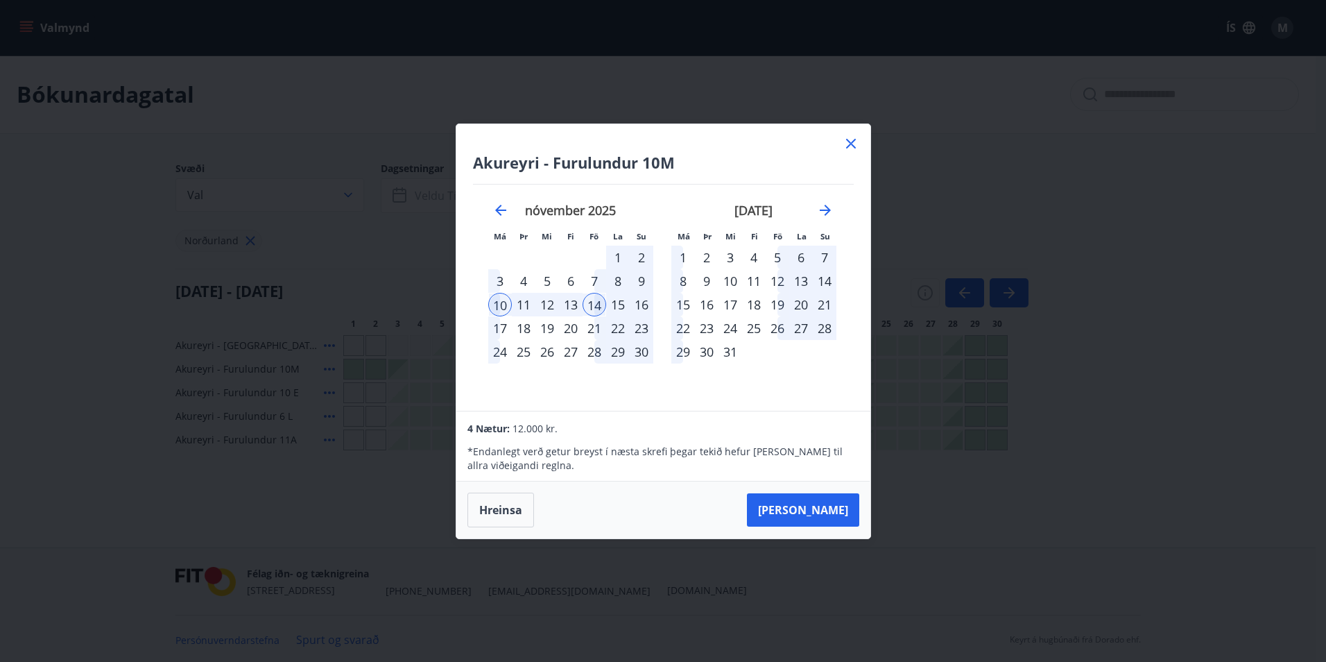
click at [579, 268] on td "Calendar" at bounding box center [571, 258] width 24 height 24
drag, startPoint x: 588, startPoint y: 280, endPoint x: 596, endPoint y: 281, distance: 7.8
click at [594, 280] on div "7" at bounding box center [595, 281] width 24 height 24
click at [640, 282] on div "9" at bounding box center [642, 281] width 24 height 24
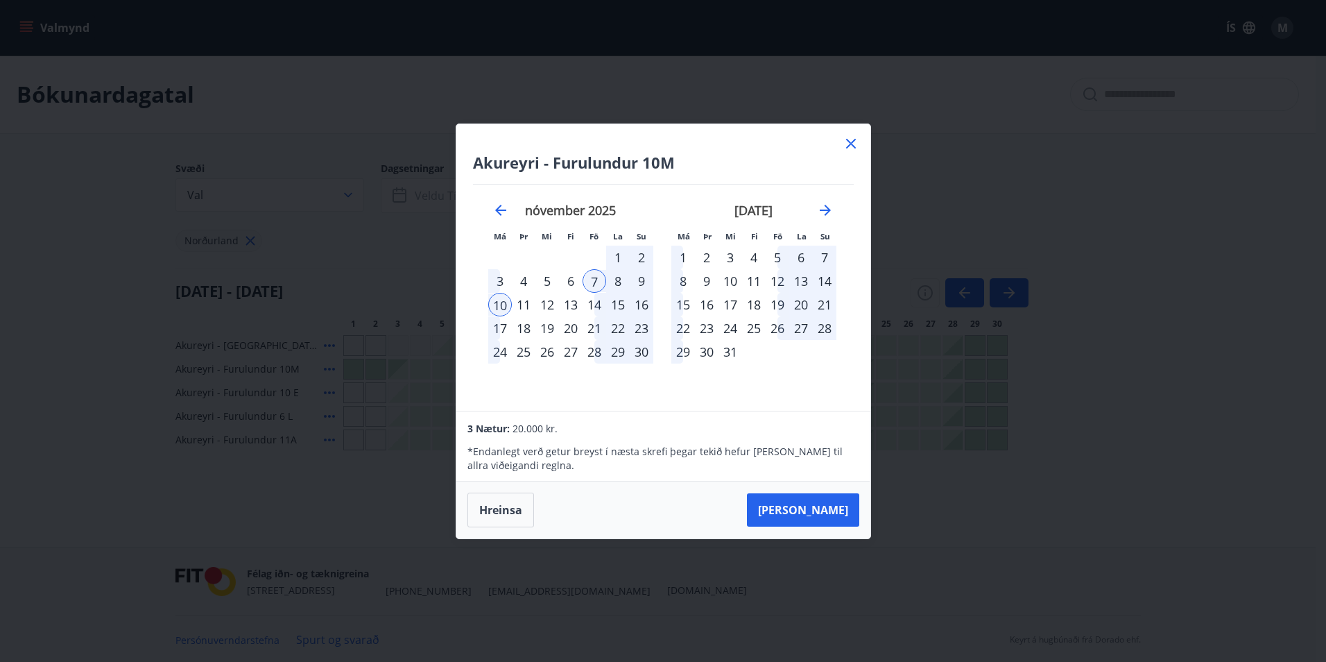
click at [640, 282] on div "9" at bounding box center [642, 281] width 24 height 24
click at [636, 282] on div "9" at bounding box center [642, 281] width 24 height 24
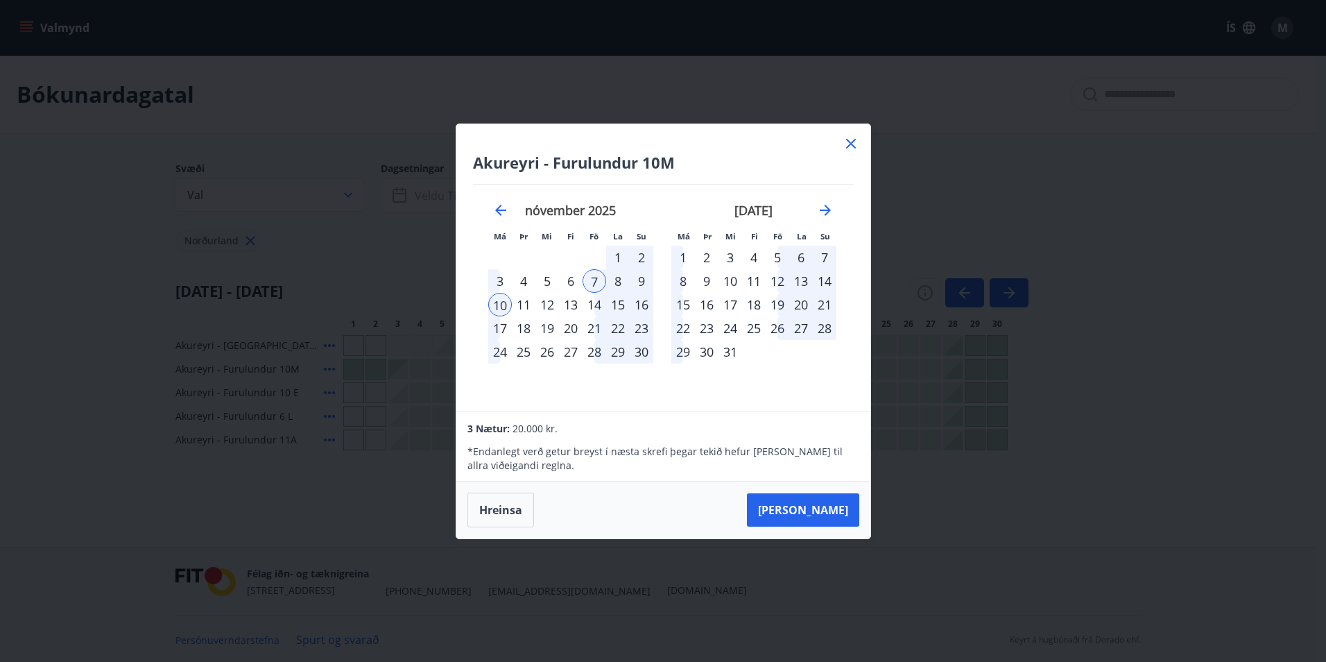
click at [849, 141] on icon at bounding box center [851, 144] width 10 height 10
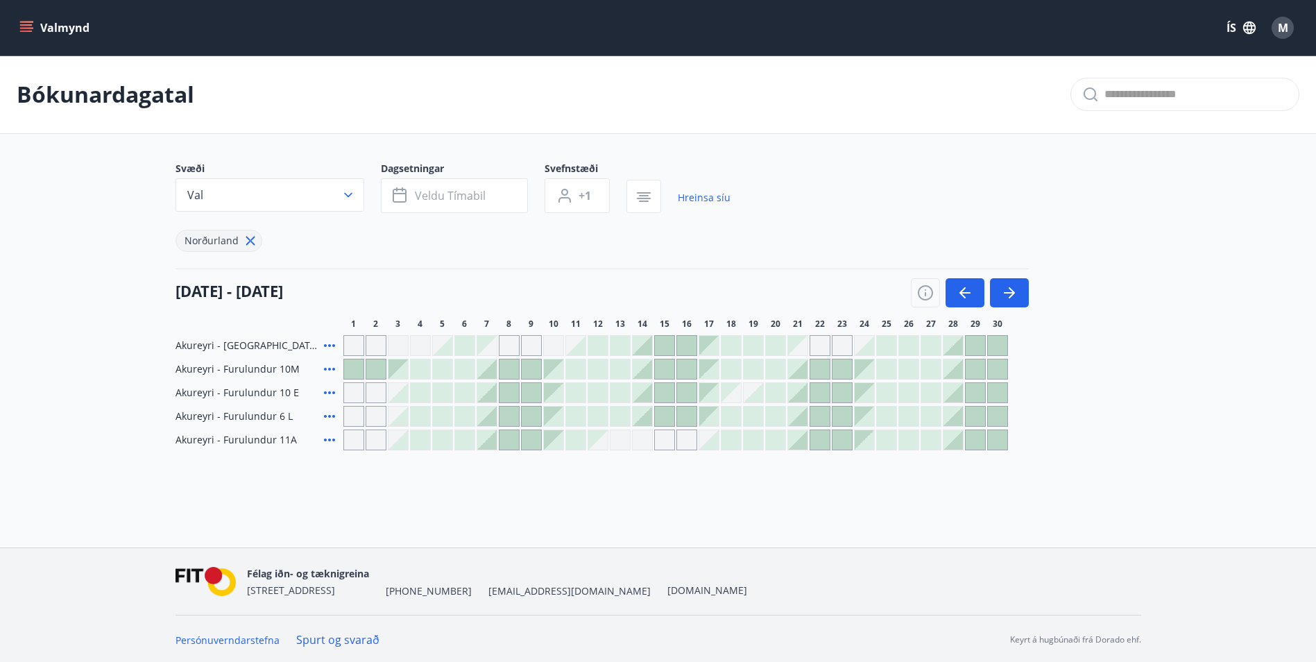
click at [484, 394] on div at bounding box center [486, 392] width 19 height 19
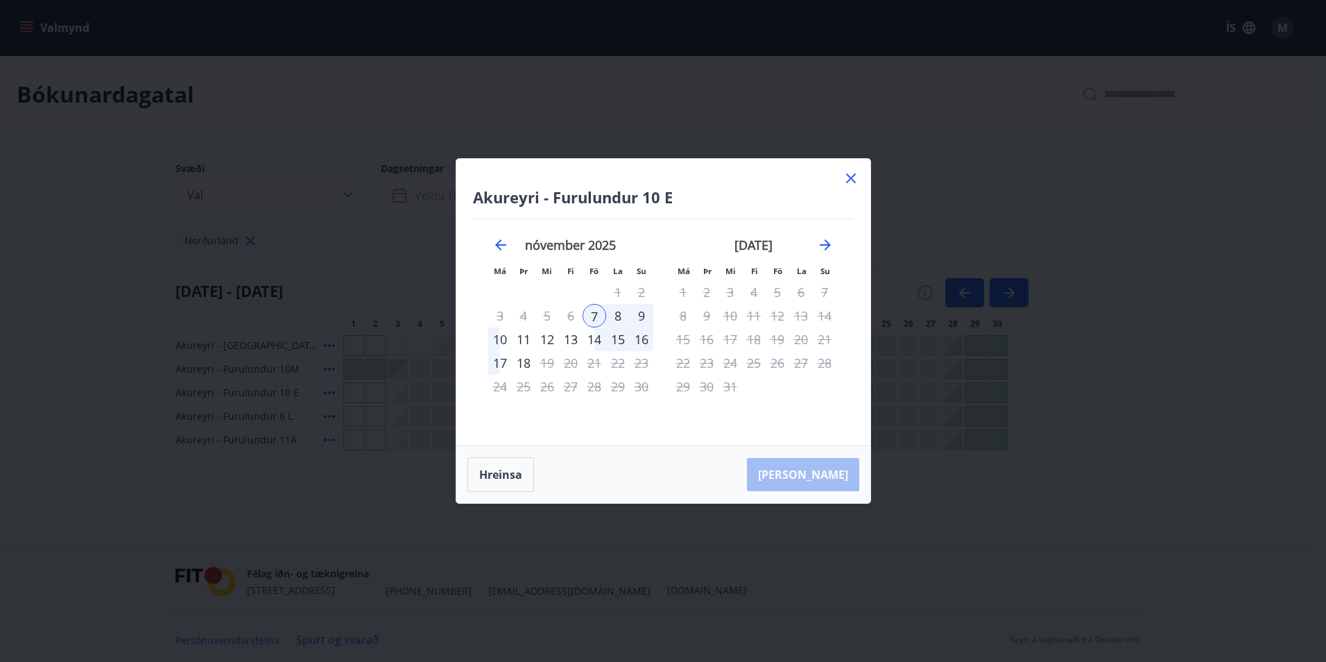
click at [849, 179] on icon at bounding box center [851, 178] width 17 height 17
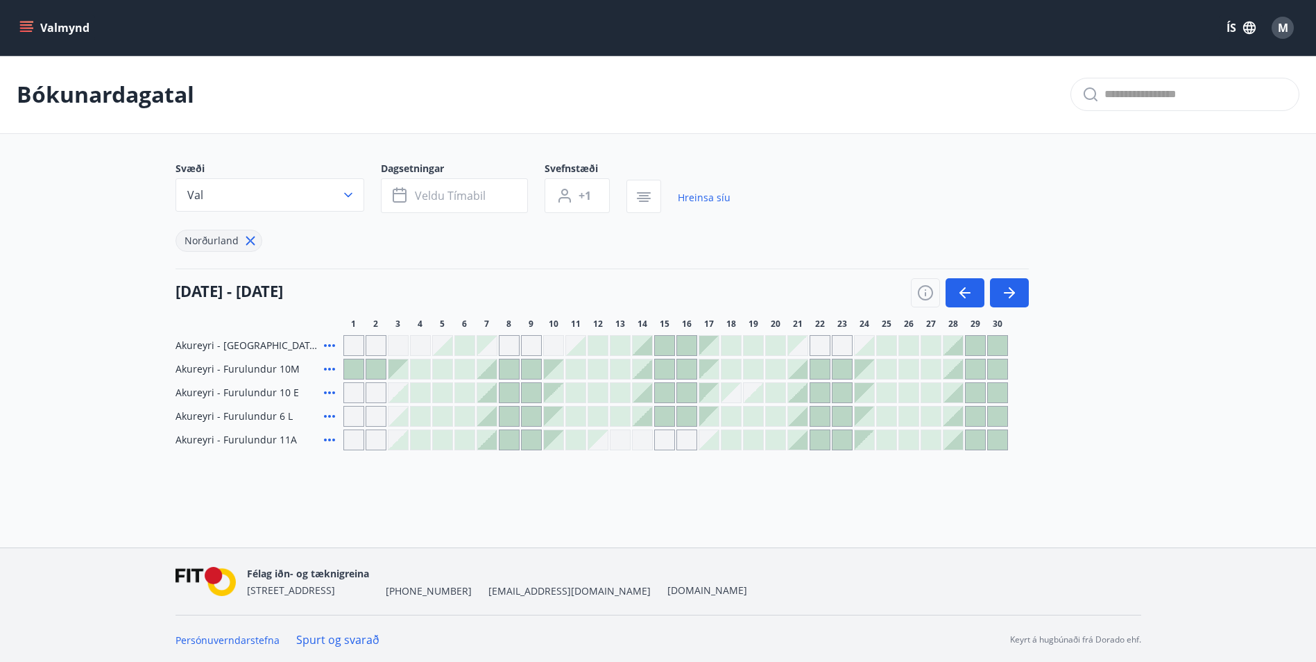
click at [556, 435] on div at bounding box center [553, 439] width 19 height 19
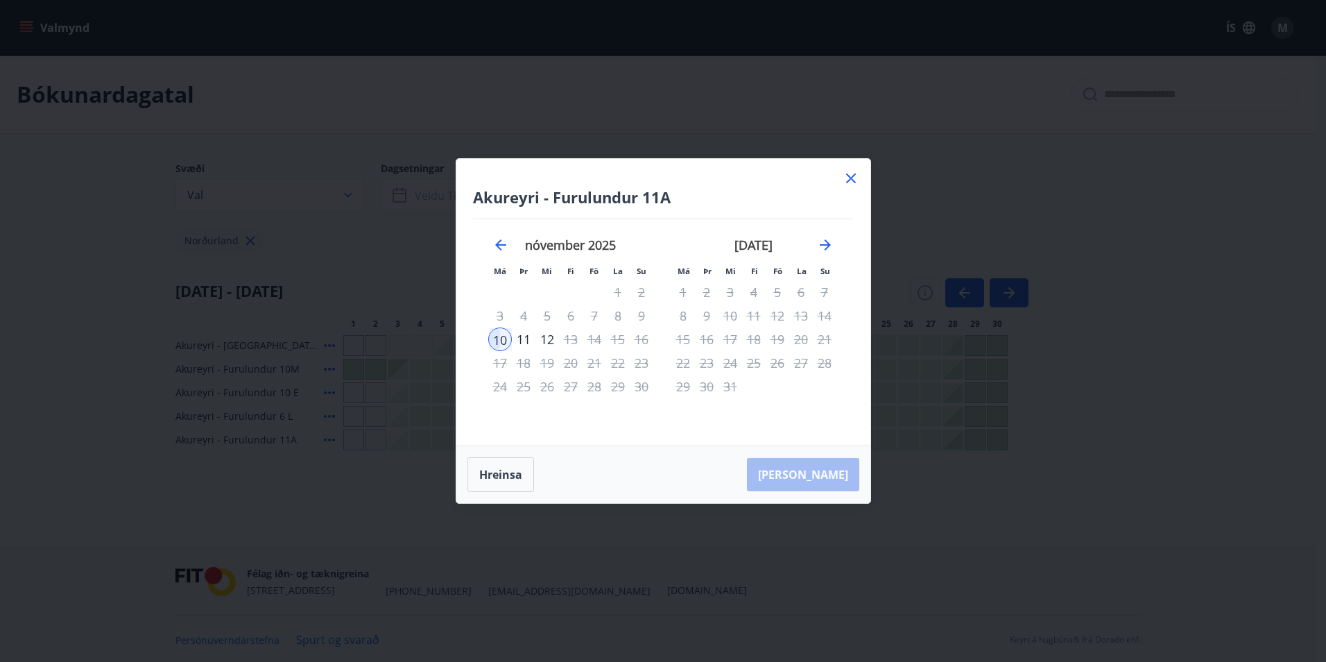
click at [859, 178] on div "Akureyri - Furulundur 11A Má Þr Mi Fi Fö La Su Má Þr Mi Fi Fö La Su október 202…" at bounding box center [663, 302] width 414 height 286
click at [857, 180] on icon at bounding box center [851, 178] width 17 height 17
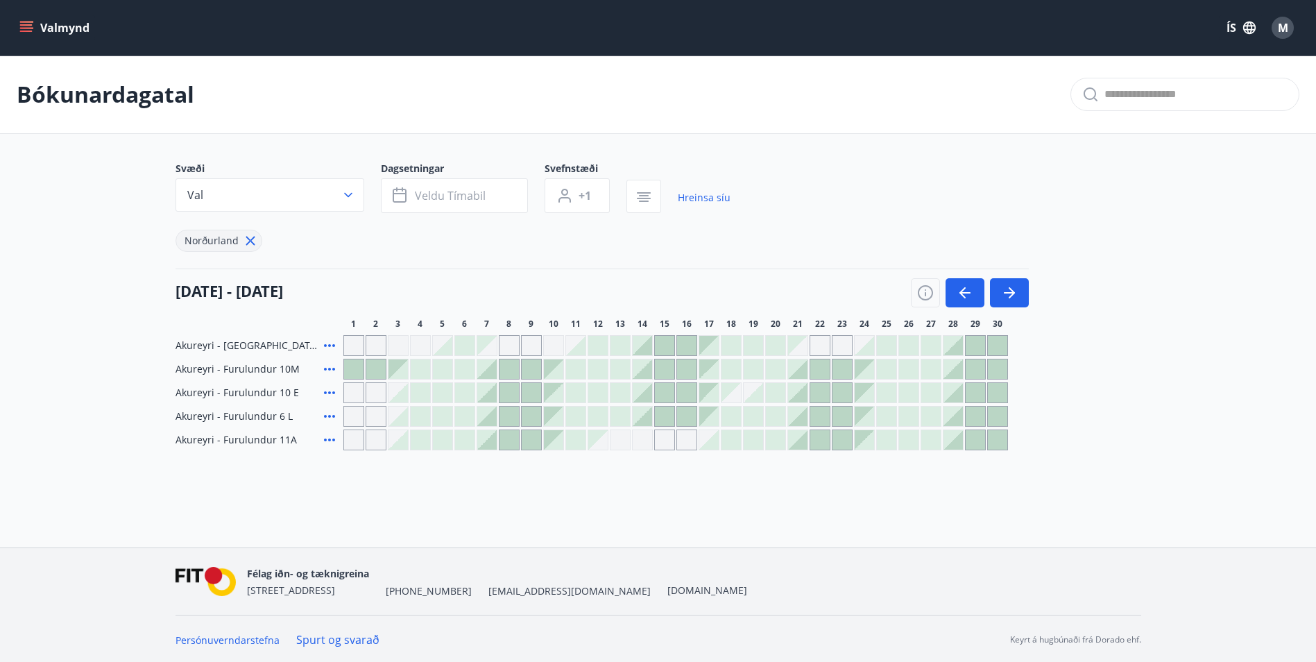
click at [486, 434] on div at bounding box center [486, 439] width 19 height 19
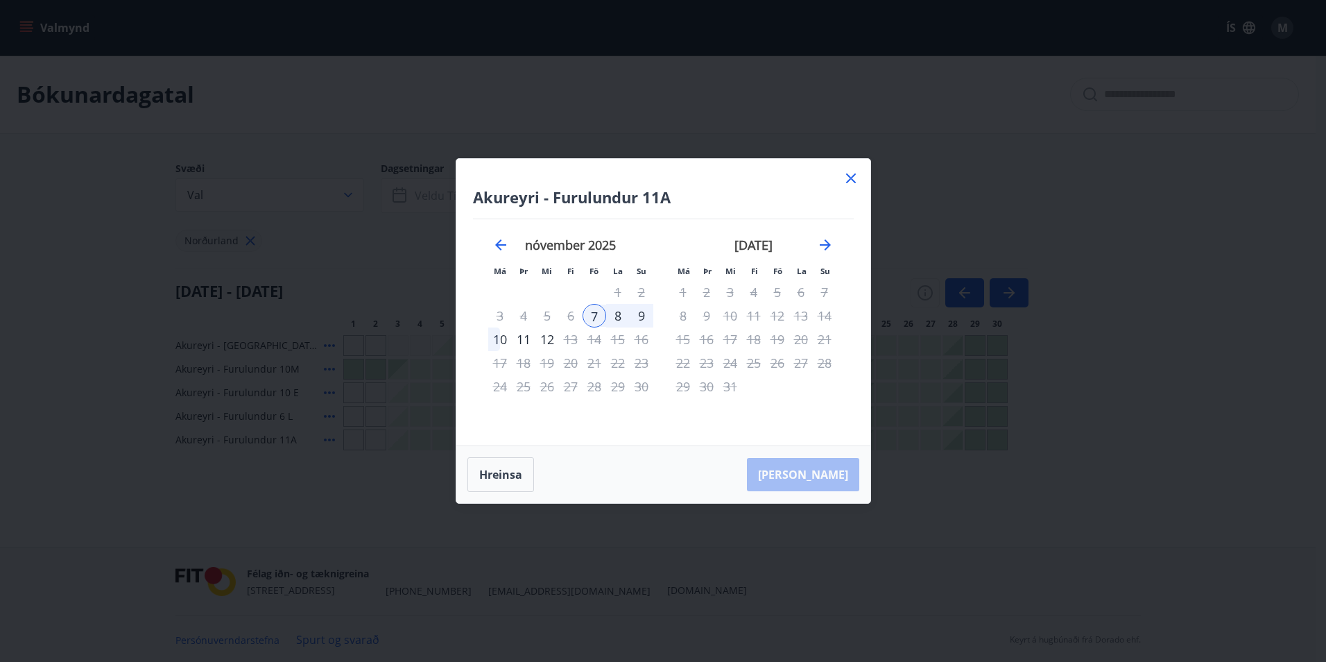
click at [851, 173] on icon at bounding box center [851, 178] width 17 height 17
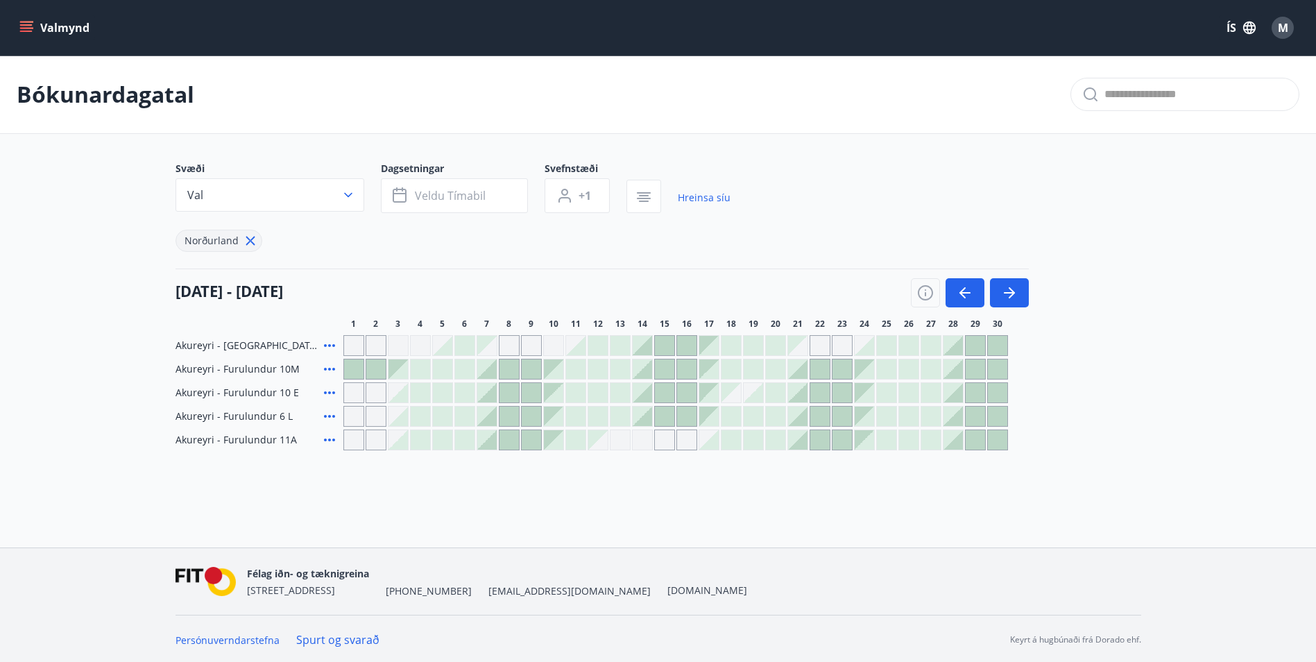
click at [330, 372] on icon at bounding box center [329, 369] width 17 height 17
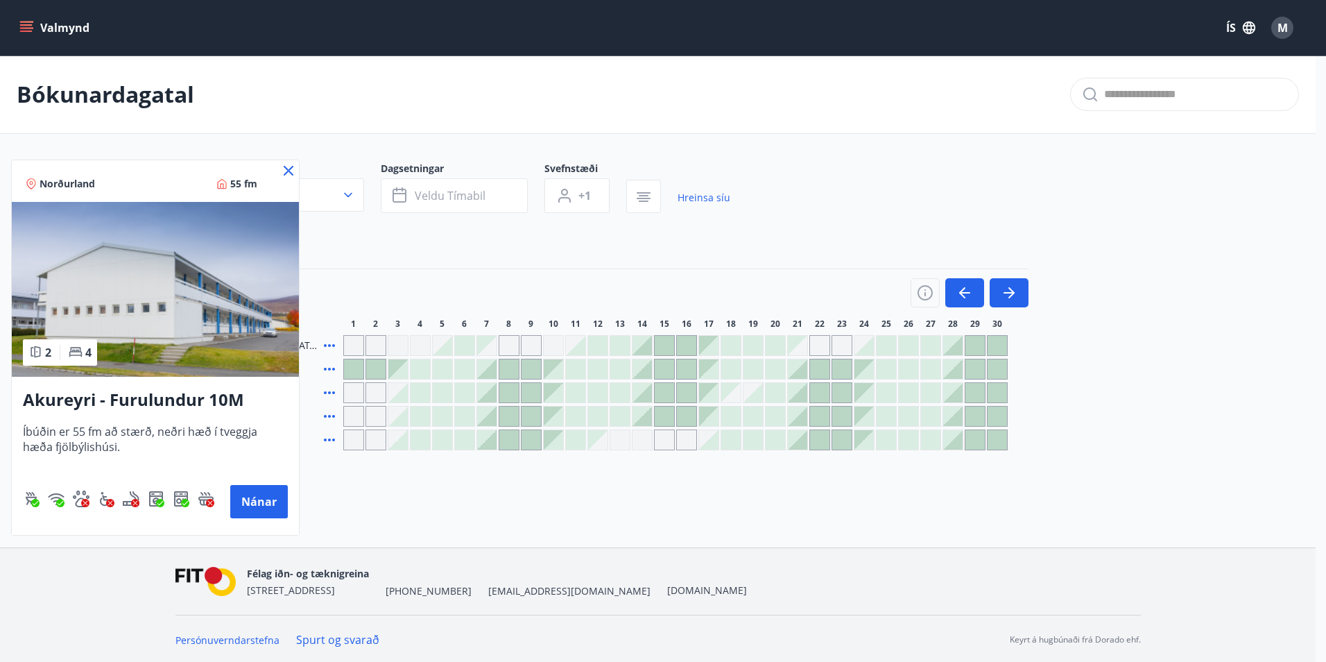
click at [290, 163] on icon at bounding box center [288, 170] width 17 height 17
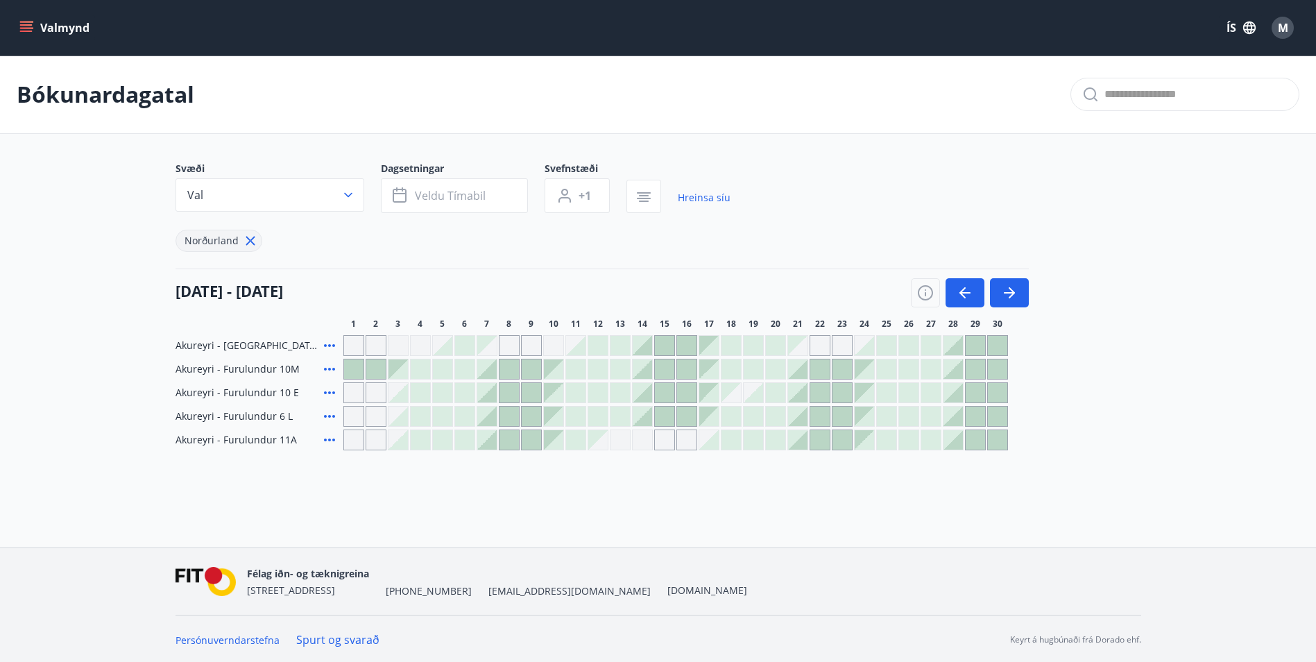
click at [332, 393] on icon at bounding box center [329, 392] width 17 height 17
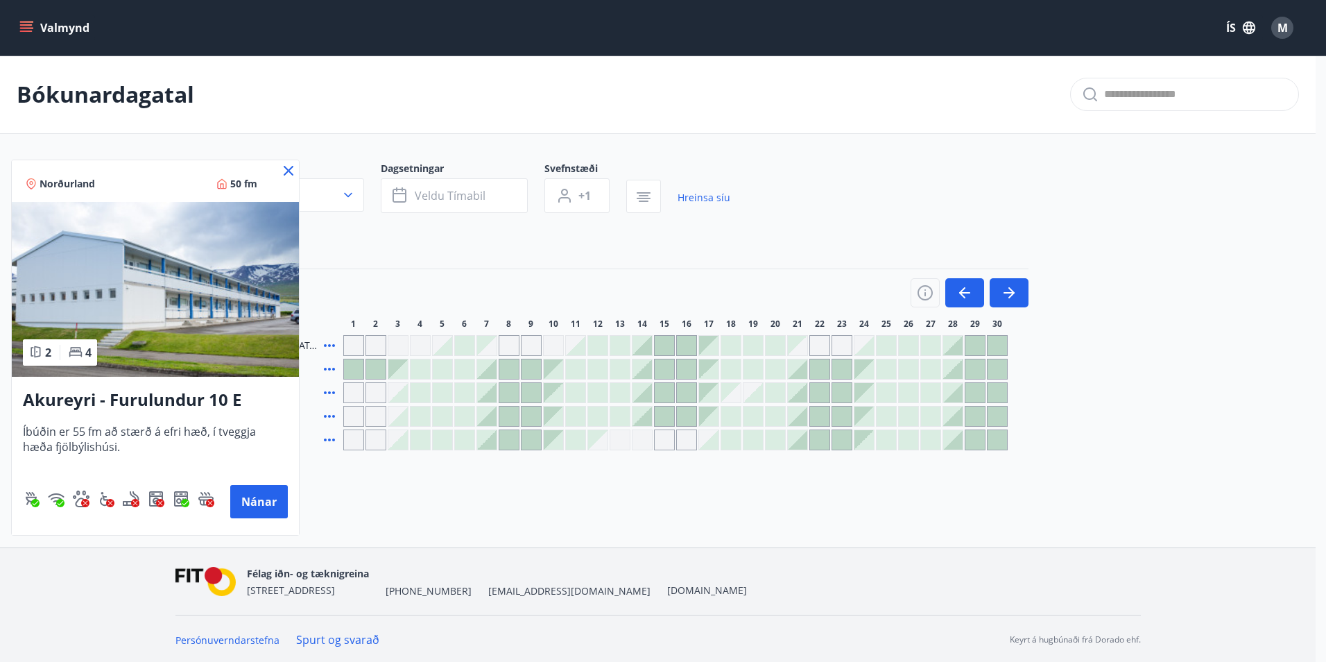
click at [300, 169] on div at bounding box center [663, 331] width 1326 height 662
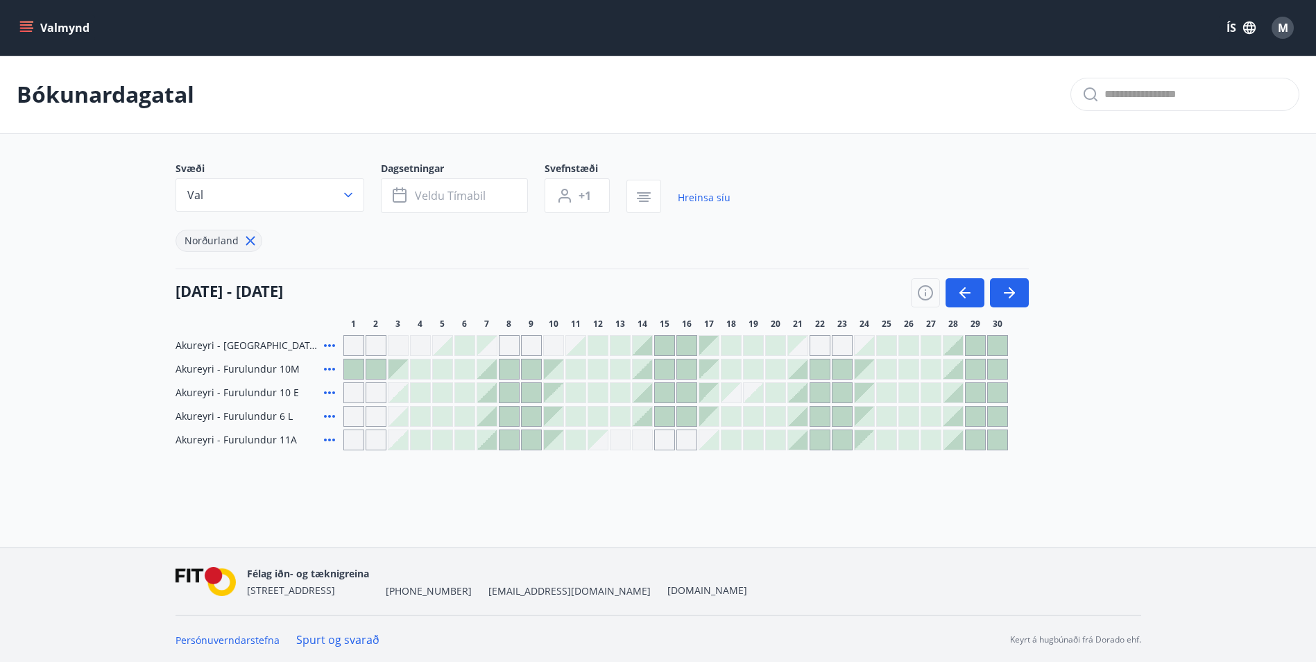
click at [329, 413] on icon at bounding box center [329, 416] width 17 height 17
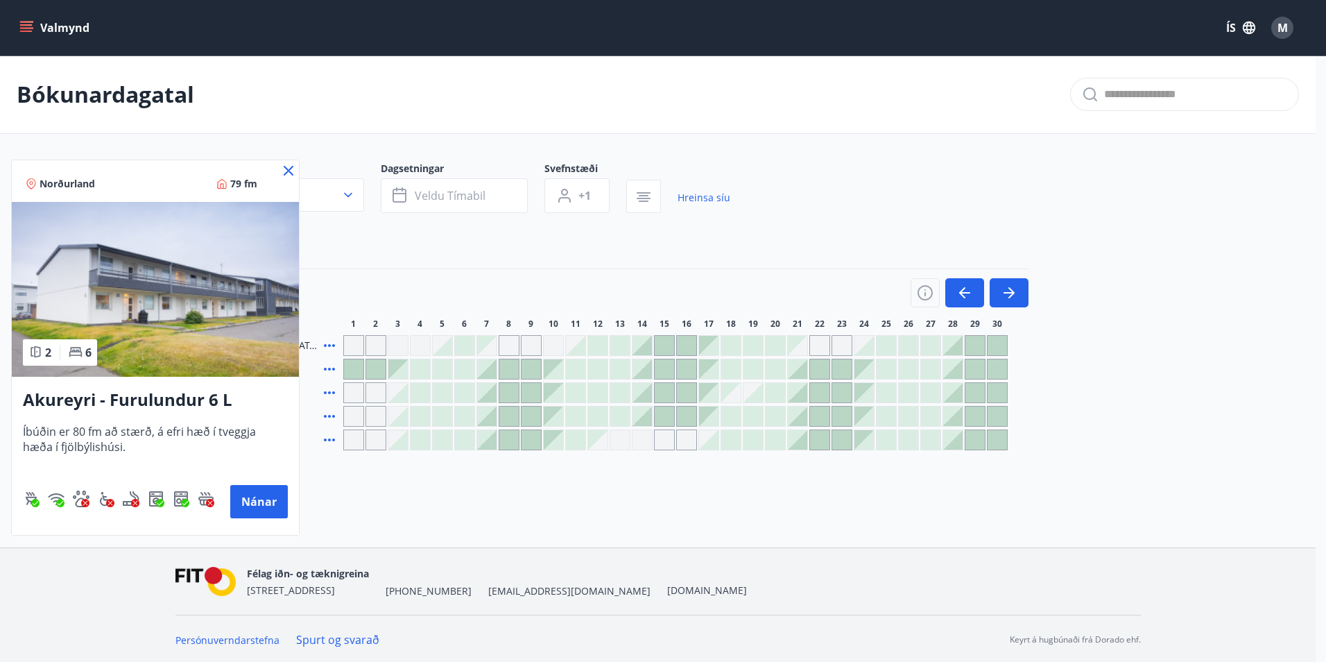
click at [282, 171] on icon at bounding box center [288, 170] width 17 height 17
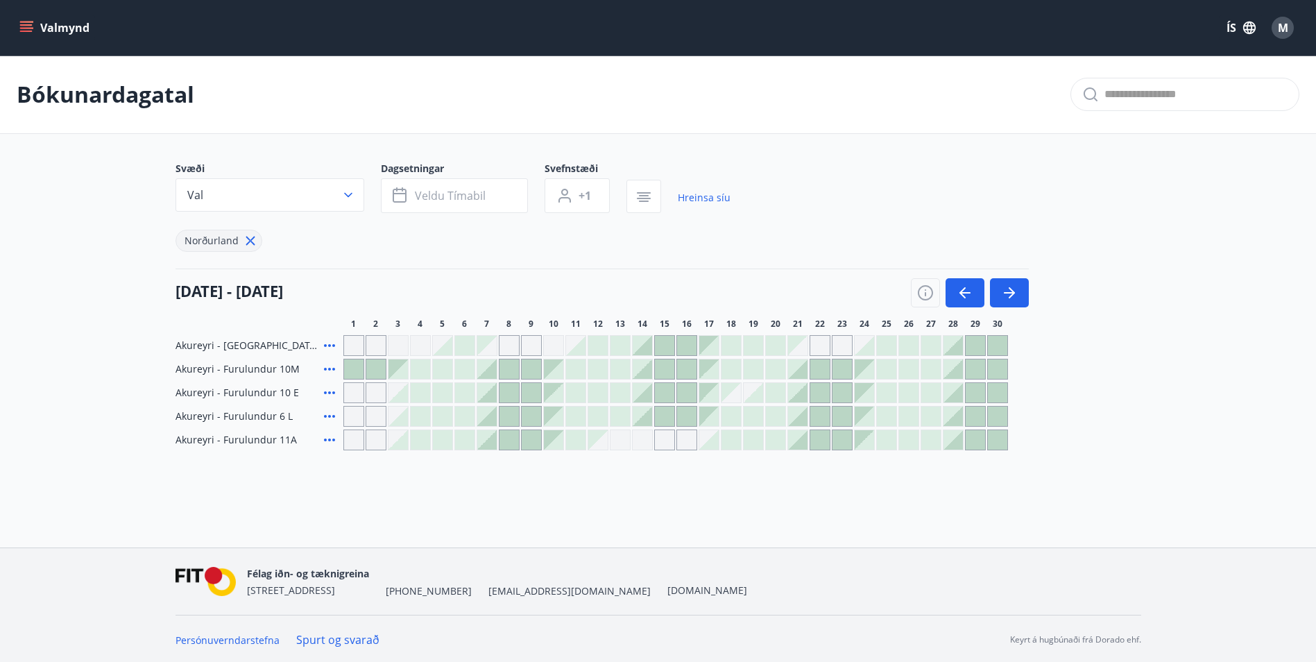
click at [327, 437] on icon at bounding box center [329, 439] width 17 height 17
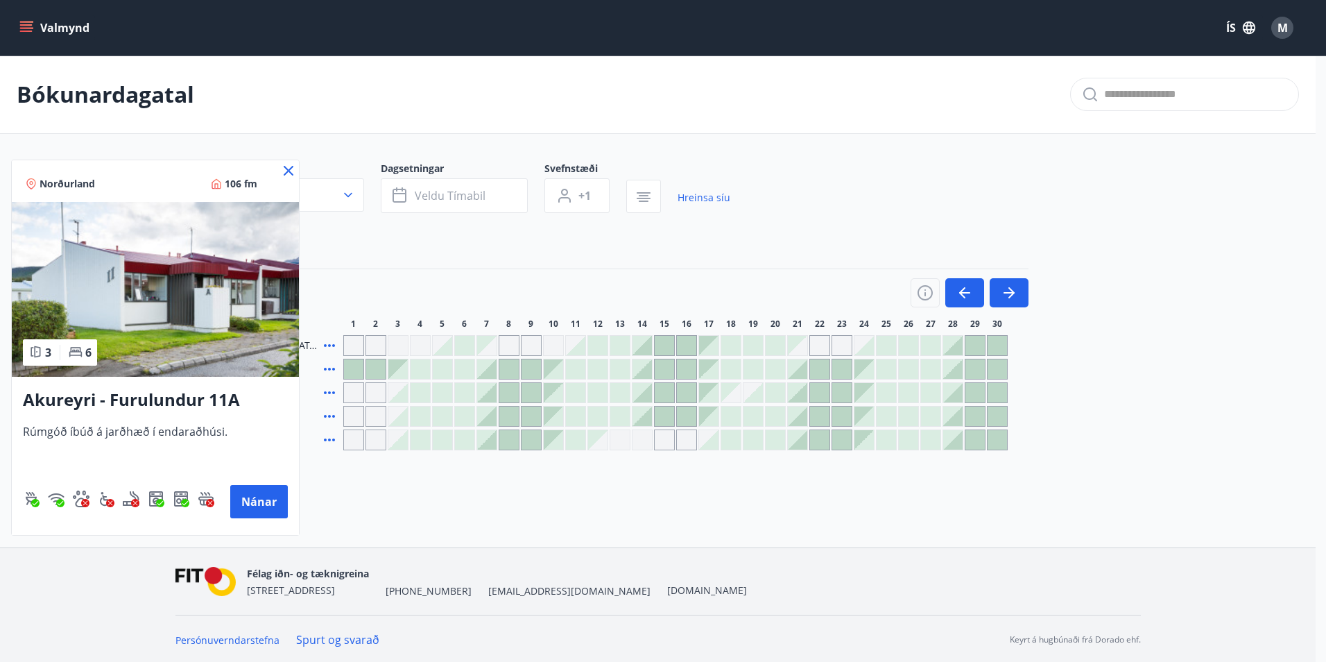
click at [287, 167] on icon at bounding box center [288, 170] width 17 height 17
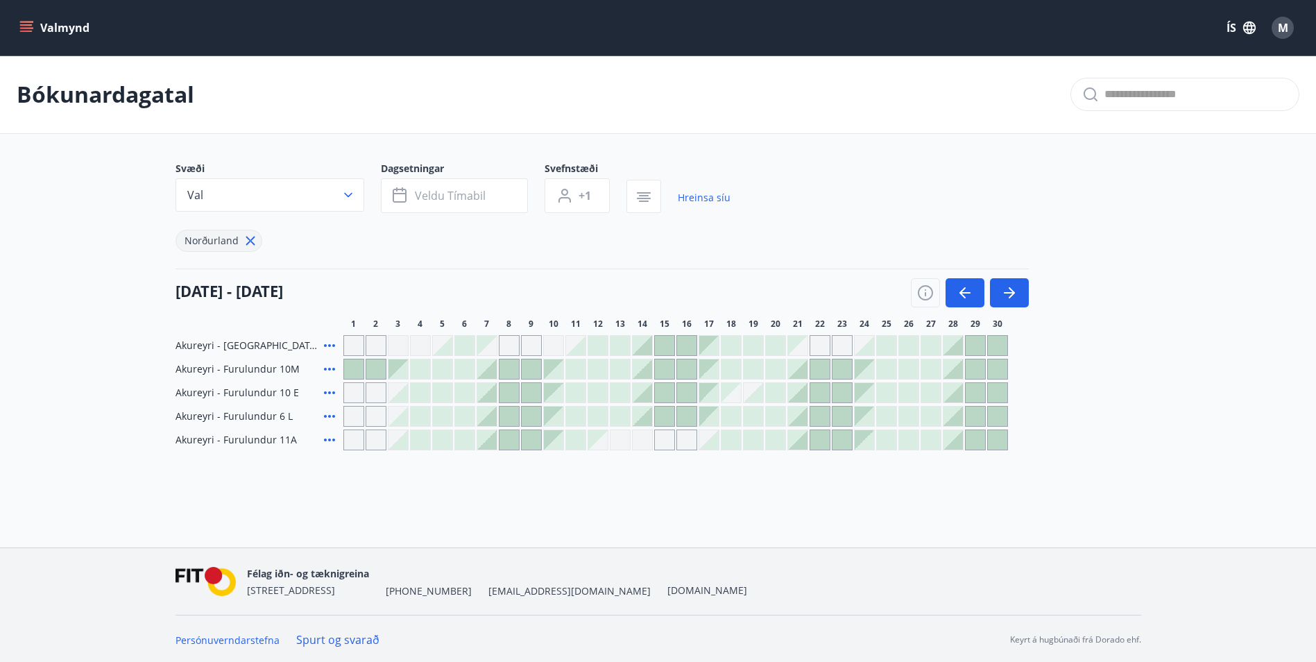
scroll to position [2, 0]
